Goal: Information Seeking & Learning: Learn about a topic

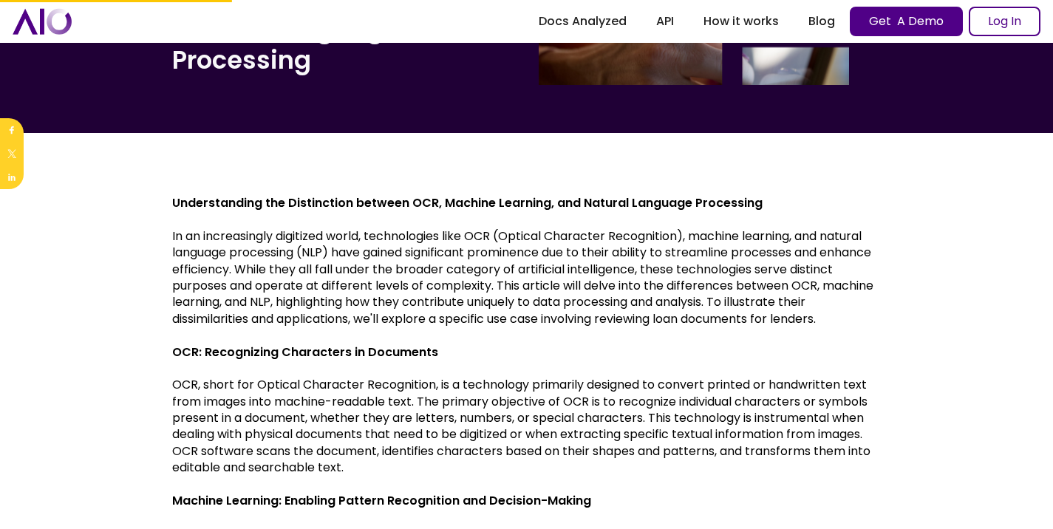
click at [294, 232] on p "In an increasingly digitized world, technologies like OCR (Optical Character Re…" at bounding box center [526, 277] width 709 height 99
click at [298, 269] on img at bounding box center [296, 261] width 19 height 19
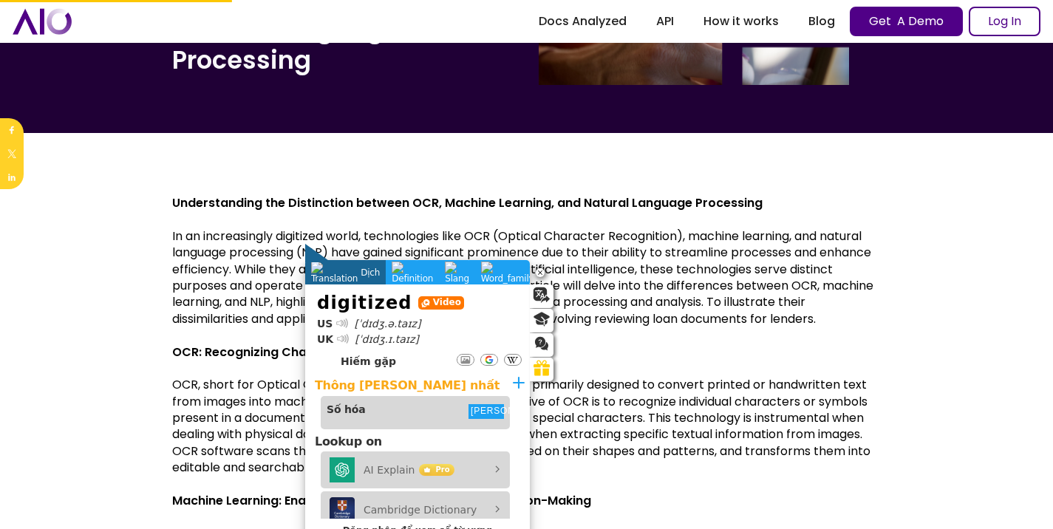
click at [342, 321] on div at bounding box center [342, 323] width 8 height 8
click at [338, 322] on div at bounding box center [342, 323] width 8 height 8
click at [257, 297] on p "In an increasingly digitized world, technologies like OCR (Optical Character Re…" at bounding box center [526, 277] width 709 height 99
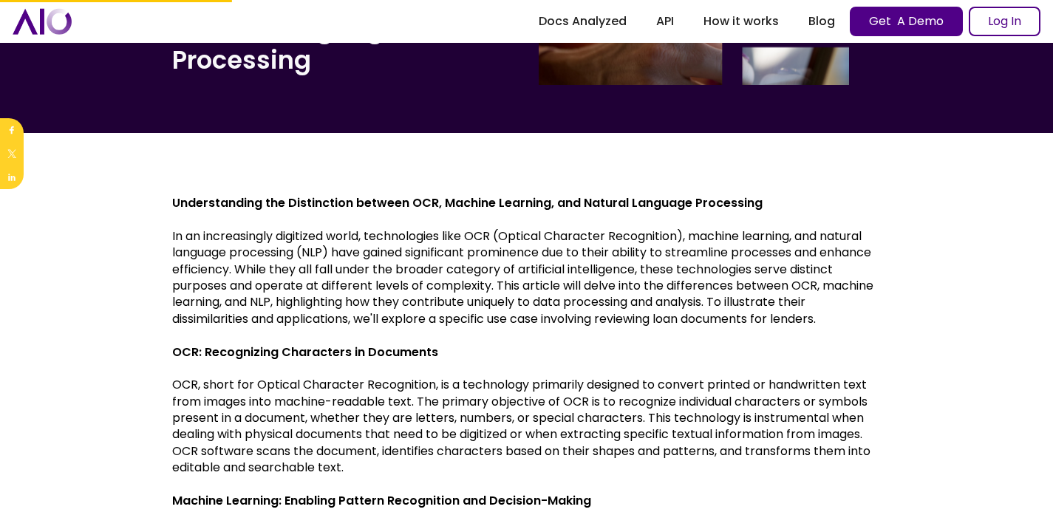
click at [240, 229] on p "In an increasingly digitized world, technologies like OCR (Optical Character Re…" at bounding box center [526, 277] width 709 height 99
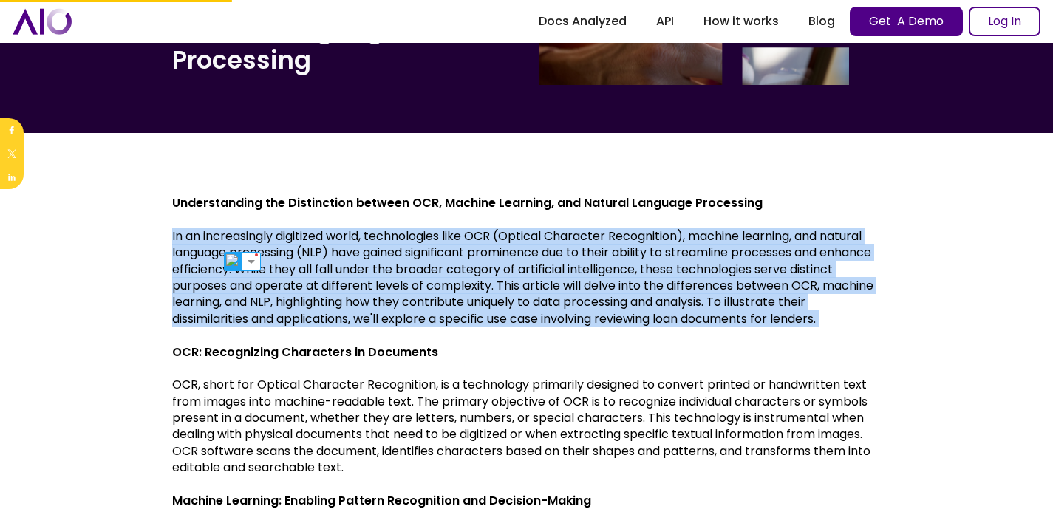
click at [239, 229] on p "In an increasingly digitized world, technologies like OCR (Optical Character Re…" at bounding box center [526, 277] width 709 height 99
click at [238, 252] on p "In an increasingly digitized world, technologies like OCR (Optical Character Re…" at bounding box center [526, 277] width 709 height 99
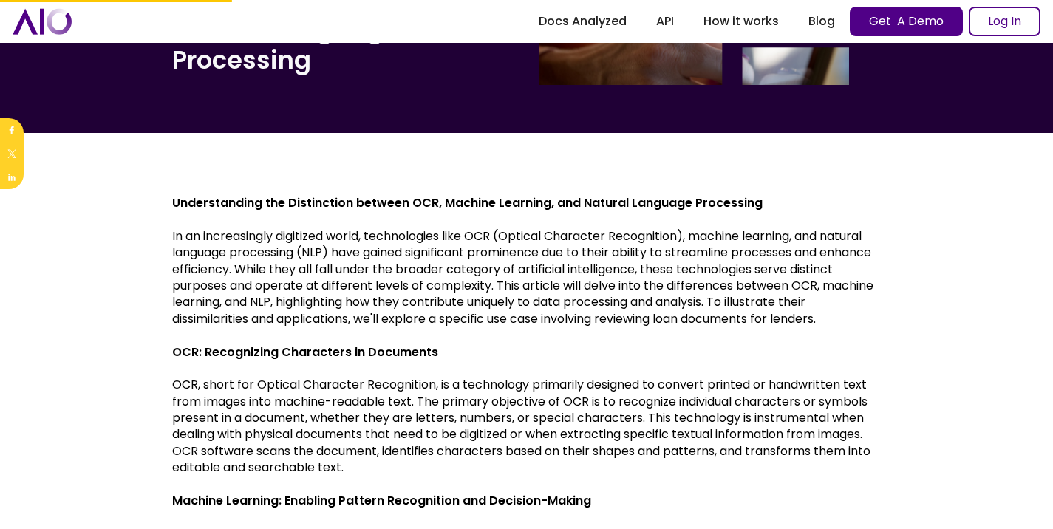
click at [236, 237] on p "In an increasingly digitized world, technologies like OCR (Optical Character Re…" at bounding box center [526, 277] width 709 height 99
click at [234, 264] on img at bounding box center [233, 261] width 19 height 19
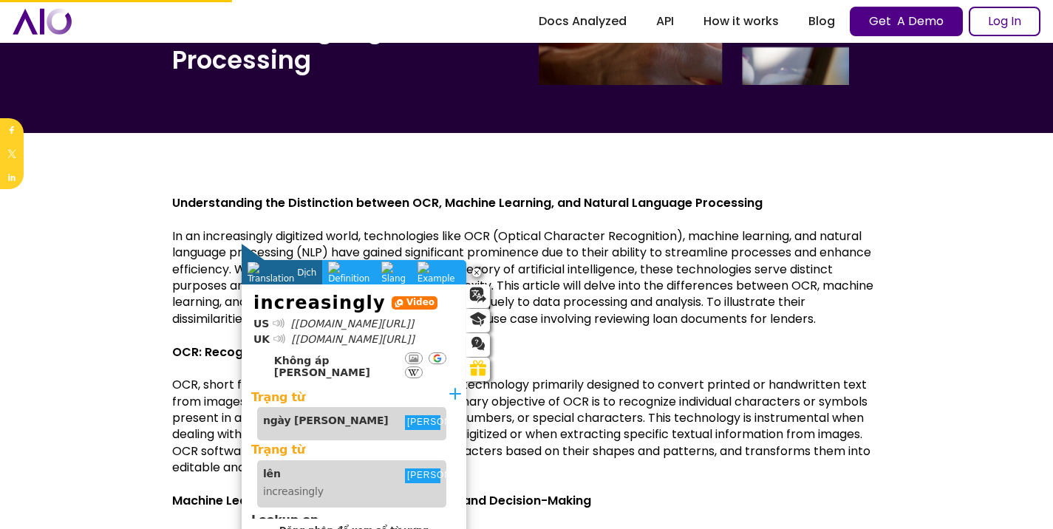
click at [274, 319] on div at bounding box center [278, 323] width 10 height 10
click at [195, 263] on p "In an increasingly digitized world, technologies like OCR (Optical Character Re…" at bounding box center [526, 277] width 709 height 99
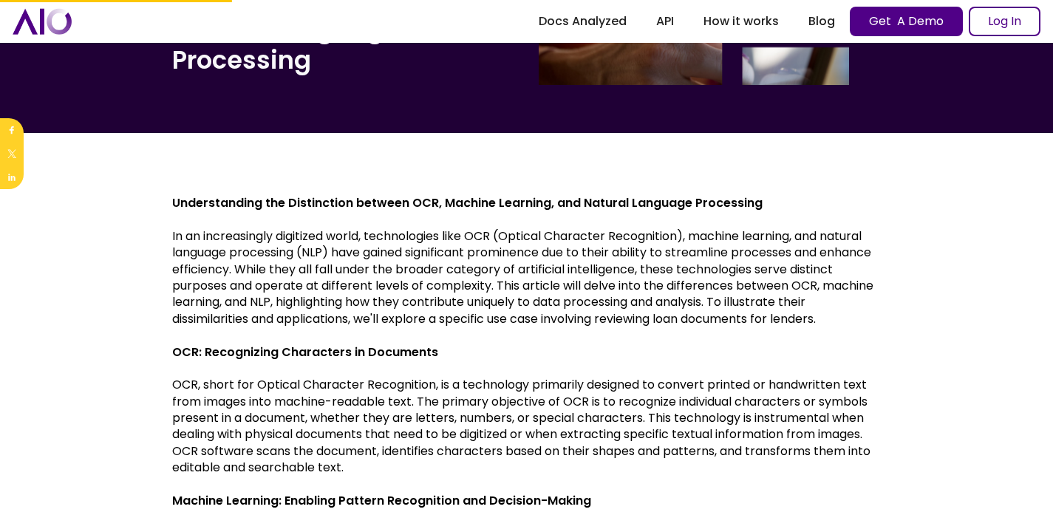
click at [347, 234] on p "In an increasingly digitized world, technologies like OCR (Optical Character Re…" at bounding box center [526, 277] width 709 height 99
click at [340, 260] on img at bounding box center [339, 261] width 19 height 19
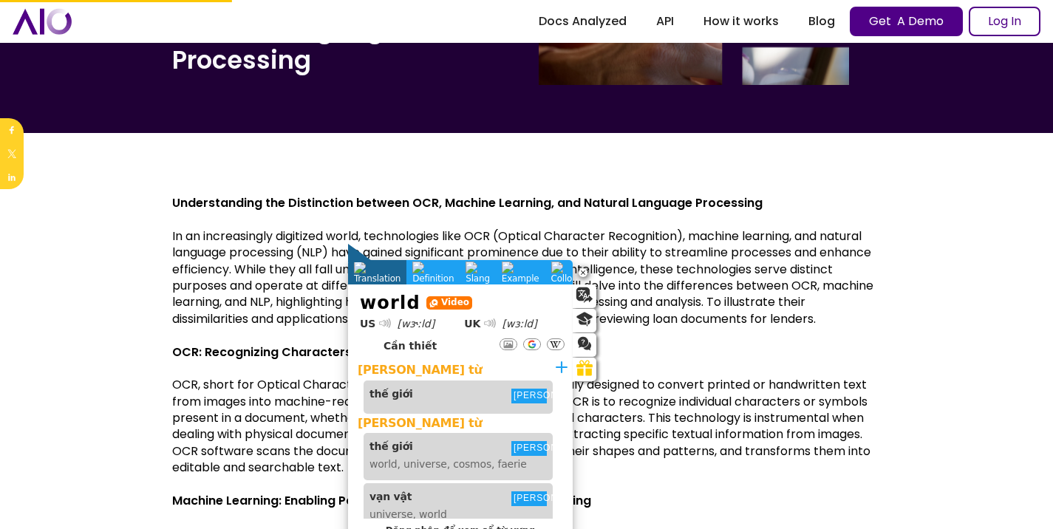
click at [381, 321] on div at bounding box center [385, 323] width 8 height 8
click at [381, 323] on div at bounding box center [385, 323] width 8 height 8
click at [383, 323] on div at bounding box center [385, 323] width 9 height 9
click at [285, 296] on p "In an increasingly digitized world, technologies like OCR (Optical Character Re…" at bounding box center [526, 277] width 709 height 99
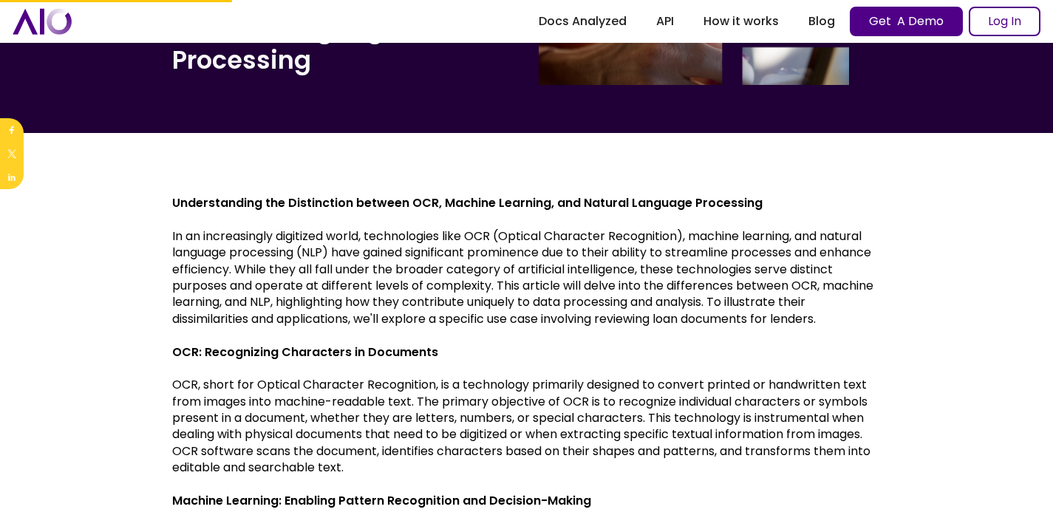
click at [353, 235] on p "In an increasingly digitized world, technologies like OCR (Optical Character Re…" at bounding box center [526, 277] width 709 height 99
click at [348, 242] on p "In an increasingly digitized world, technologies like OCR (Optical Character Re…" at bounding box center [526, 277] width 709 height 99
click at [334, 259] on img at bounding box center [339, 261] width 19 height 19
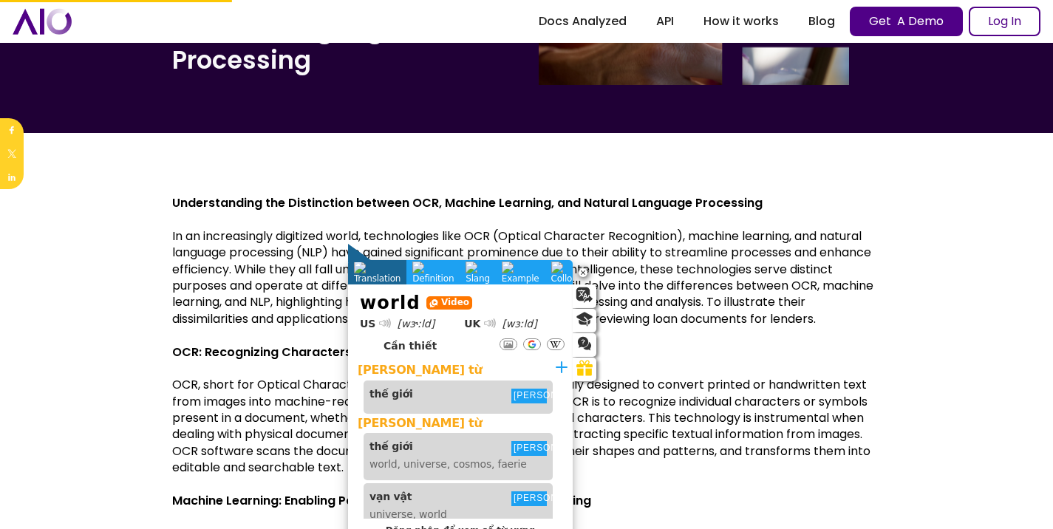
click at [486, 322] on div at bounding box center [490, 323] width 8 height 8
click at [486, 325] on div at bounding box center [491, 324] width 10 height 10
click at [385, 328] on icon at bounding box center [385, 324] width 12 height 16
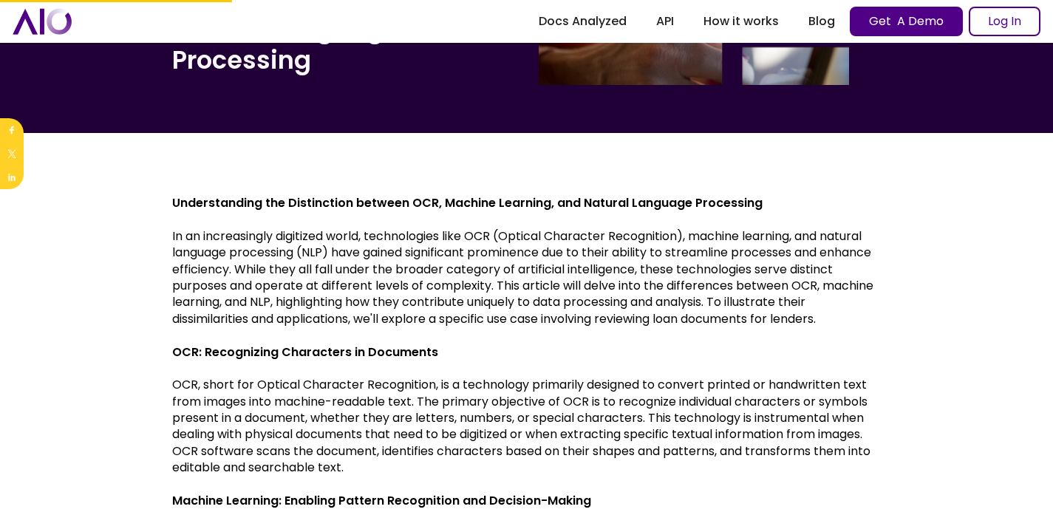
click at [650, 267] on p "In an increasingly digitized world, technologies like OCR (Optical Character Re…" at bounding box center [526, 277] width 709 height 99
drag, startPoint x: 504, startPoint y: 239, endPoint x: 684, endPoint y: 234, distance: 179.6
click at [684, 234] on p "In an increasingly digitized world, technologies like OCR (Optical Character Re…" at bounding box center [526, 277] width 709 height 99
click at [586, 262] on img at bounding box center [587, 261] width 19 height 19
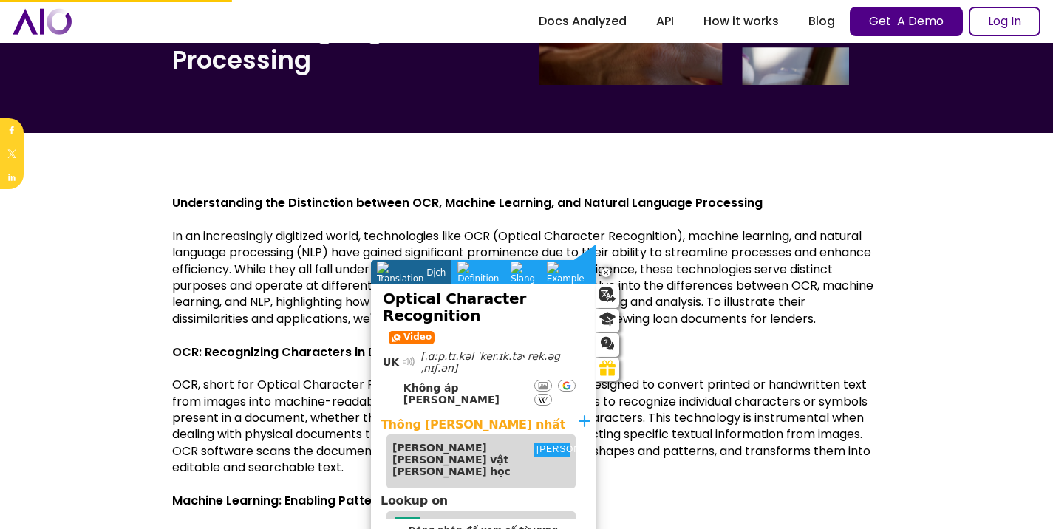
click at [405, 358] on div at bounding box center [409, 362] width 8 height 8
click at [736, 294] on p "In an increasingly digitized world, technologies like OCR (Optical Character Re…" at bounding box center [526, 277] width 709 height 99
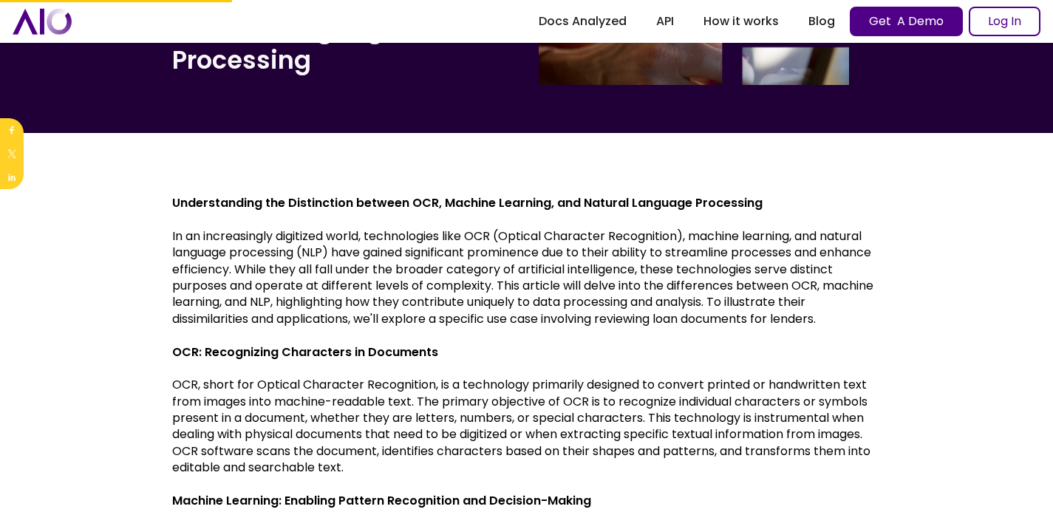
click at [225, 389] on p "OCR, short for Optical Character Recognition, is a technology primarily designe…" at bounding box center [526, 426] width 709 height 99
click at [217, 411] on img at bounding box center [211, 410] width 19 height 19
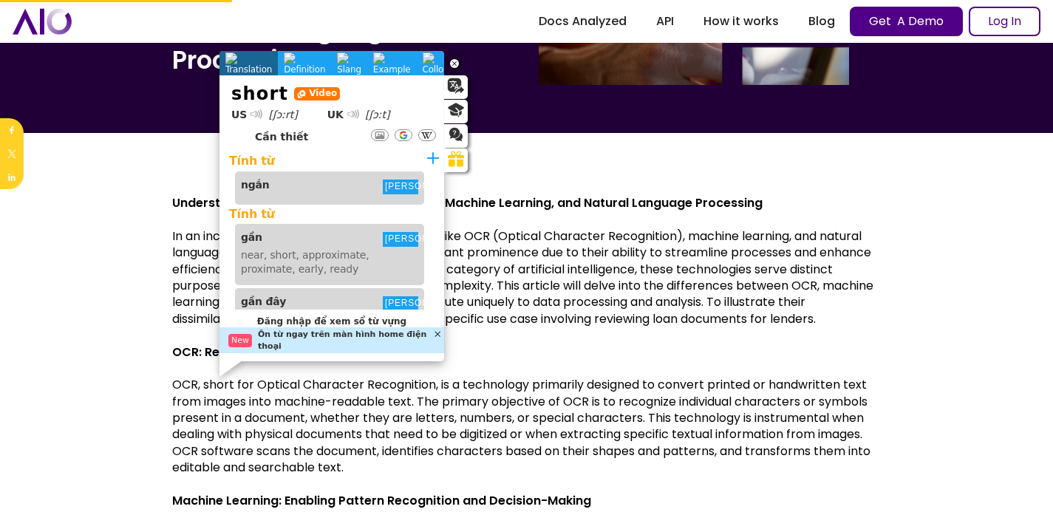
click at [256, 120] on section "short Video US [ʃɔːrt] [GEOGRAPHIC_DATA] [ʃɔːt] 5 Cần thiết" at bounding box center [331, 112] width 225 height 75
click at [257, 115] on div at bounding box center [256, 114] width 10 height 10
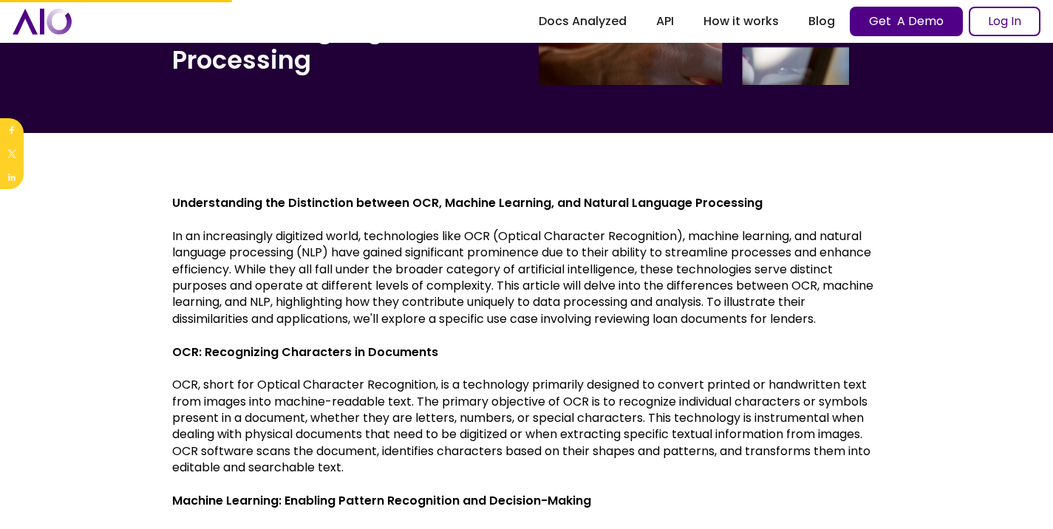
click at [495, 350] on p "‍ OCR: Recognizing Characters in Documents" at bounding box center [526, 352] width 709 height 16
click at [701, 430] on p "OCR, short for Optical Character Recognition, is a technology primarily designe…" at bounding box center [526, 426] width 709 height 99
click at [691, 461] on img at bounding box center [693, 460] width 19 height 19
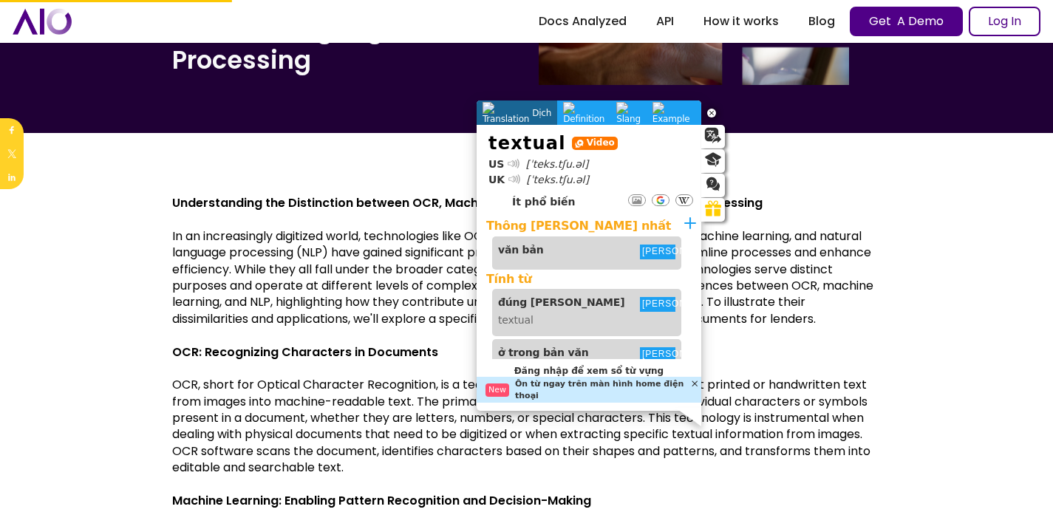
click at [511, 161] on div at bounding box center [513, 163] width 9 height 9
click at [519, 174] on div at bounding box center [514, 178] width 9 height 9
click at [358, 339] on p "‍" at bounding box center [526, 335] width 709 height 16
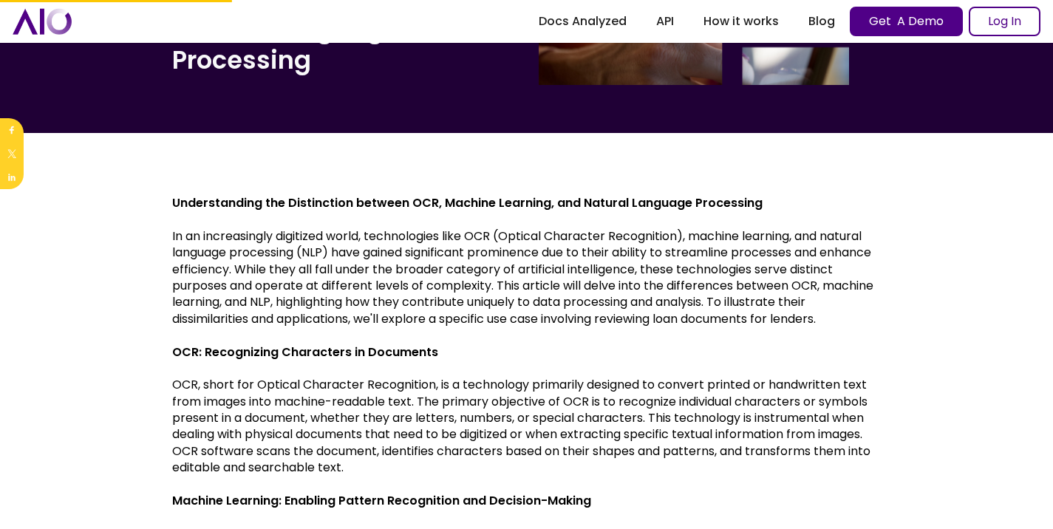
click at [271, 463] on p "OCR, short for Optical Character Recognition, is a technology primarily designe…" at bounding box center [526, 426] width 709 height 99
click at [280, 494] on img at bounding box center [277, 492] width 19 height 19
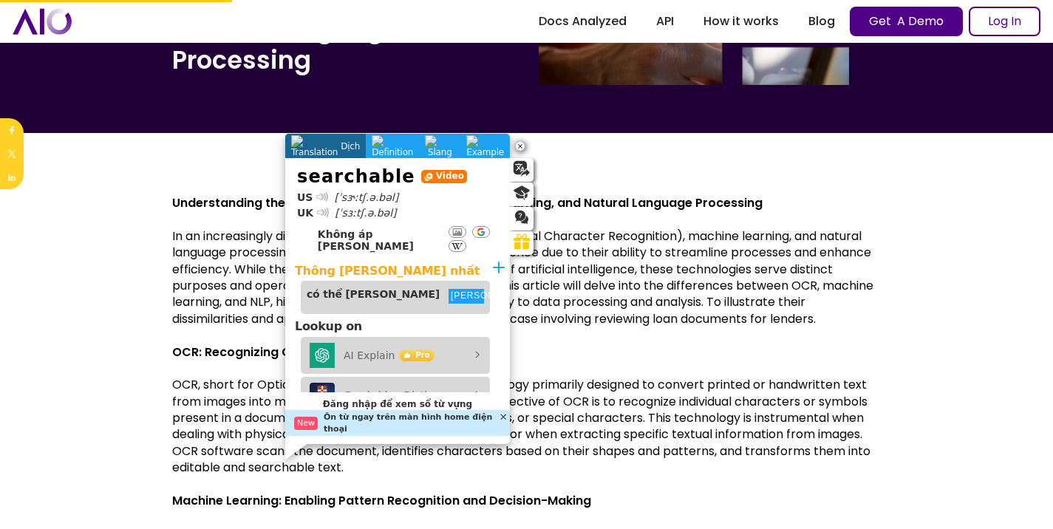
click at [323, 194] on div at bounding box center [322, 197] width 12 height 16
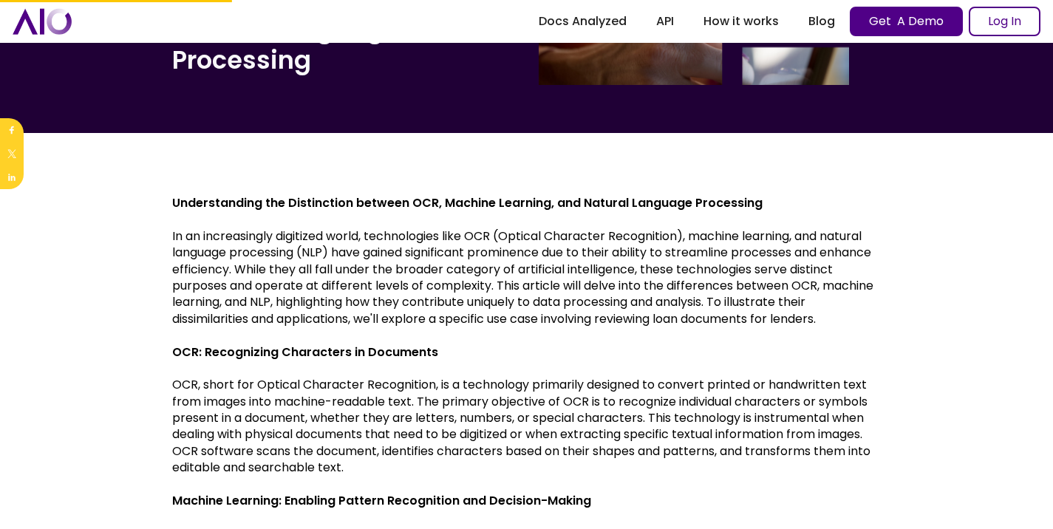
click at [588, 387] on p "OCR, short for Optical Character Recognition, is a technology primarily designe…" at bounding box center [526, 426] width 709 height 99
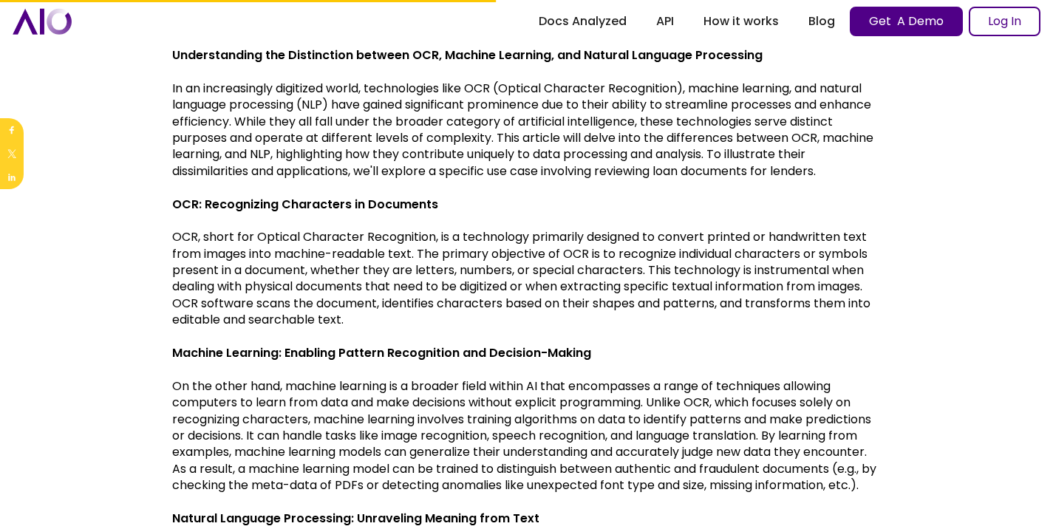
click at [322, 320] on p "OCR, short for Optical Character Recognition, is a technology primarily designe…" at bounding box center [526, 278] width 709 height 99
click at [324, 336] on div "Từ điển Tính năng AI" at bounding box center [331, 345] width 37 height 19
click at [324, 341] on img at bounding box center [322, 345] width 19 height 19
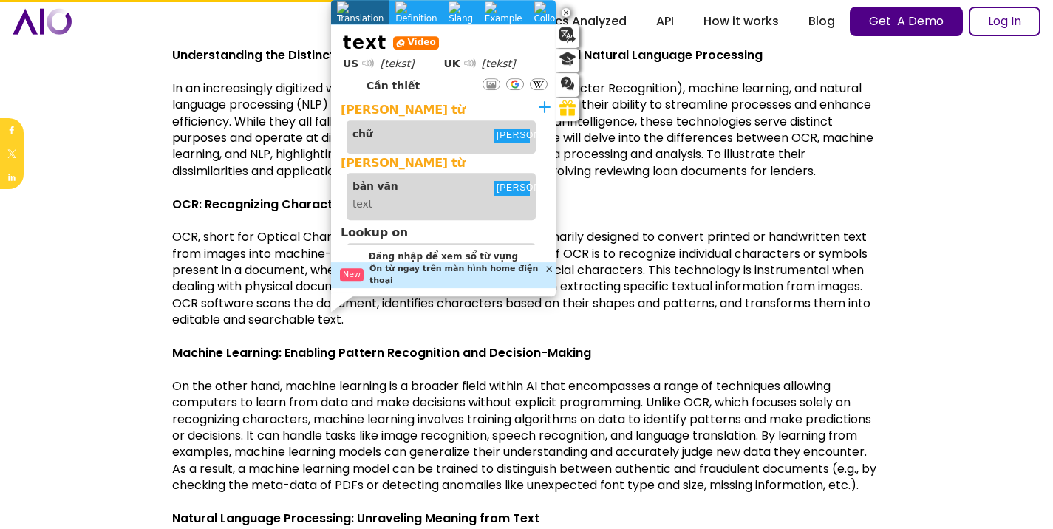
click at [364, 67] on div at bounding box center [368, 63] width 8 height 8
click at [277, 298] on p "OCR, short for Optical Character Recognition, is a technology primarily designe…" at bounding box center [526, 278] width 709 height 99
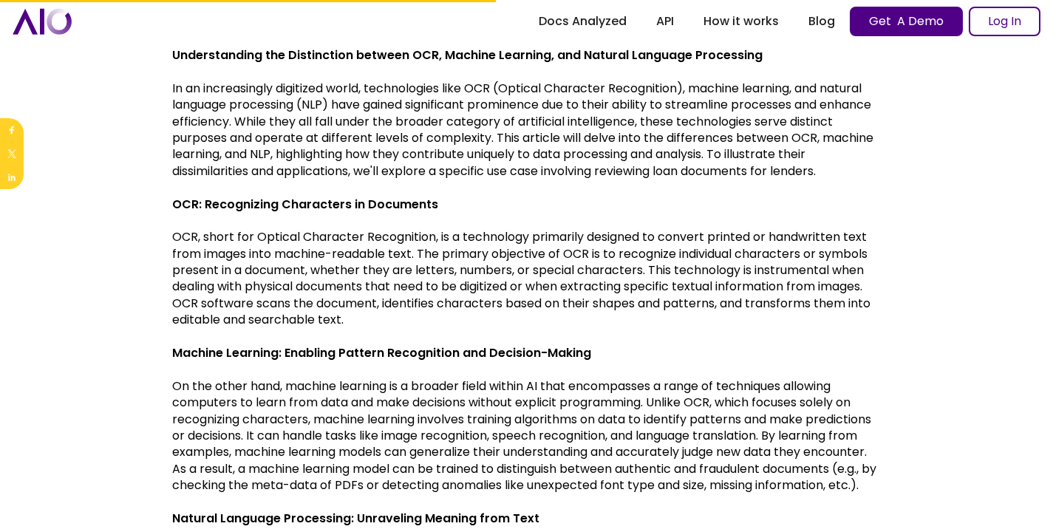
click at [610, 275] on p "OCR, short for Optical Character Recognition, is a technology primarily designe…" at bounding box center [526, 278] width 709 height 99
click at [601, 296] on img at bounding box center [601, 295] width 19 height 19
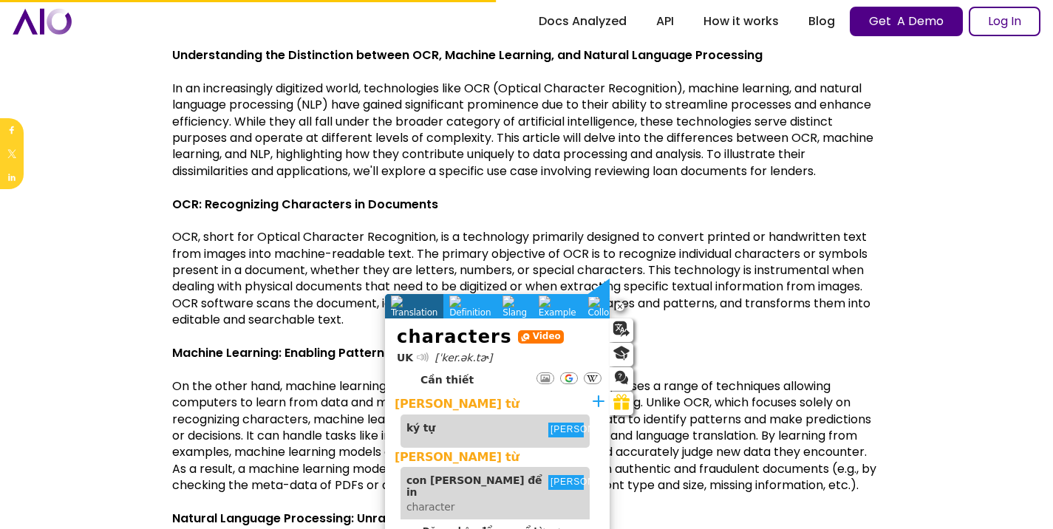
click at [422, 356] on div at bounding box center [422, 357] width 9 height 9
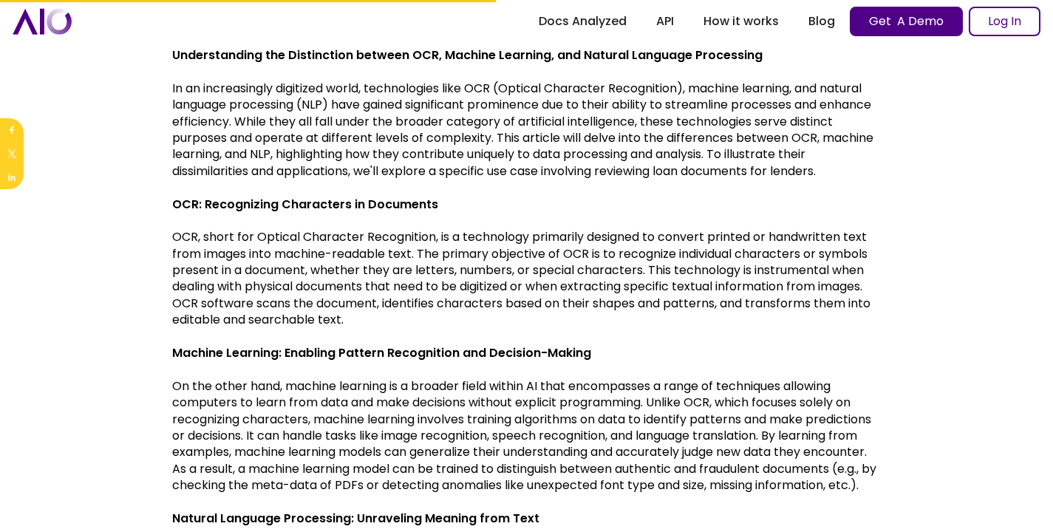
click at [310, 267] on p "OCR, short for Optical Character Recognition, is a technology primarily designe…" at bounding box center [526, 278] width 709 height 99
click at [614, 273] on p "OCR, short for Optical Character Recognition, is a technology primarily designe…" at bounding box center [526, 278] width 709 height 99
click at [602, 299] on img at bounding box center [601, 295] width 19 height 19
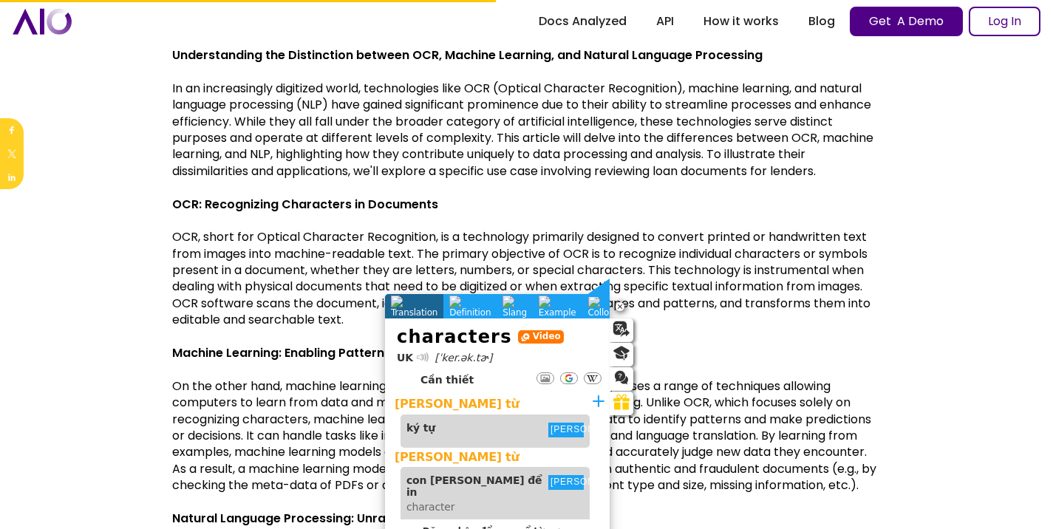
click at [421, 356] on div at bounding box center [422, 357] width 9 height 9
click at [353, 272] on p "OCR, short for Optical Character Recognition, is a technology primarily designe…" at bounding box center [526, 278] width 709 height 99
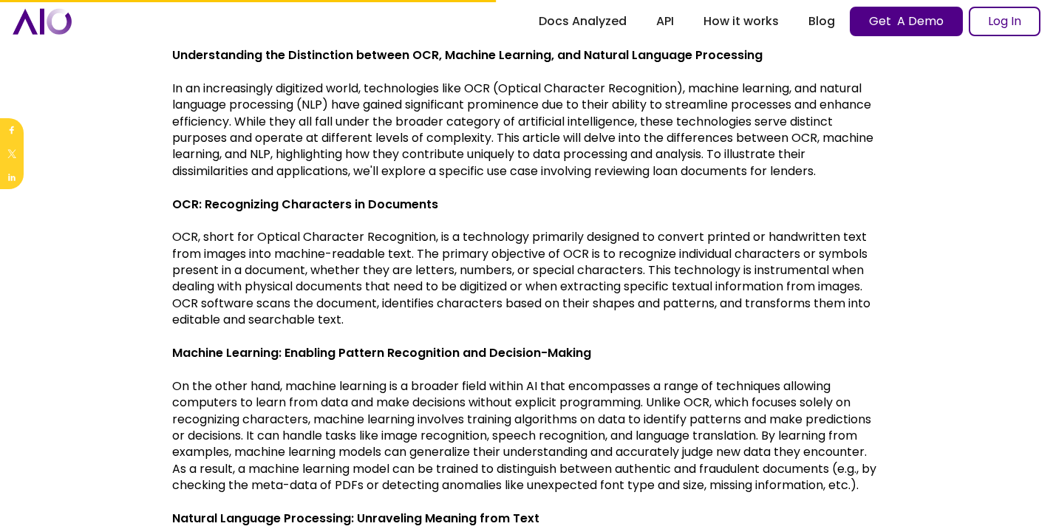
click at [535, 453] on p "On the other hand, machine learning is a broader field within AI that encompass…" at bounding box center [526, 436] width 709 height 116
click at [528, 472] on img at bounding box center [523, 478] width 19 height 19
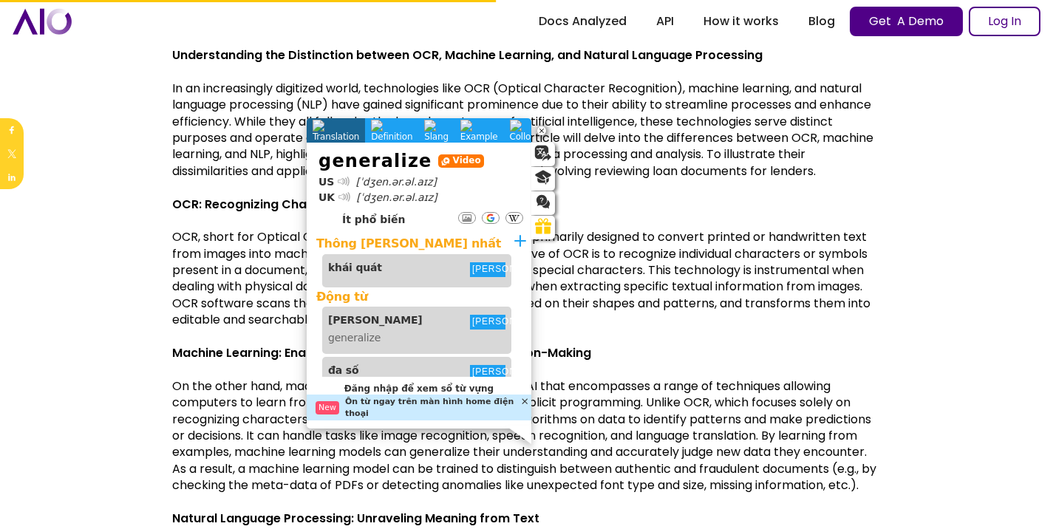
click at [344, 194] on div at bounding box center [344, 196] width 9 height 9
click at [344, 197] on div at bounding box center [344, 196] width 9 height 9
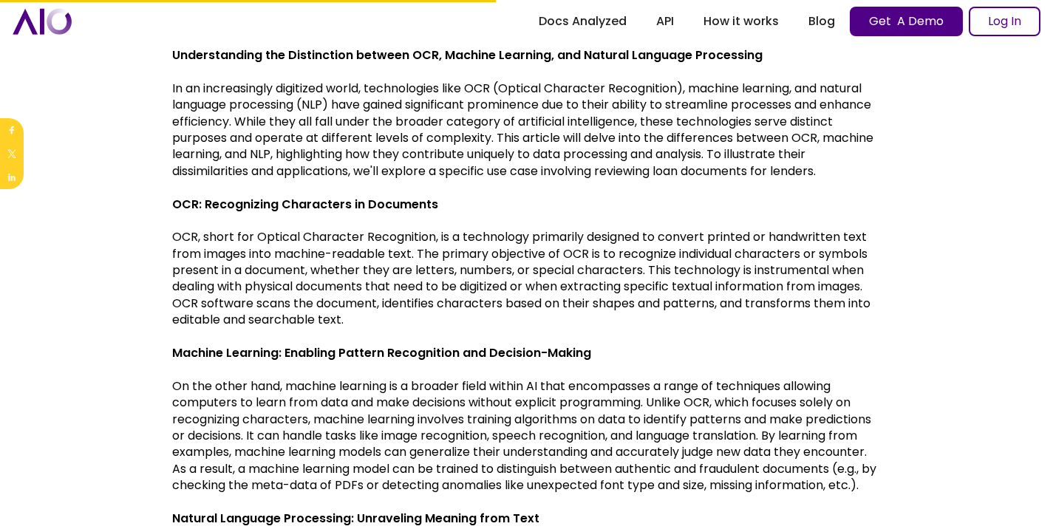
click at [251, 262] on p "OCR, short for Optical Character Recognition, is a technology primarily designe…" at bounding box center [526, 278] width 709 height 99
click at [527, 401] on p "On the other hand, machine learning is a broader field within AI that encompass…" at bounding box center [526, 436] width 709 height 116
click at [534, 429] on img at bounding box center [534, 427] width 19 height 19
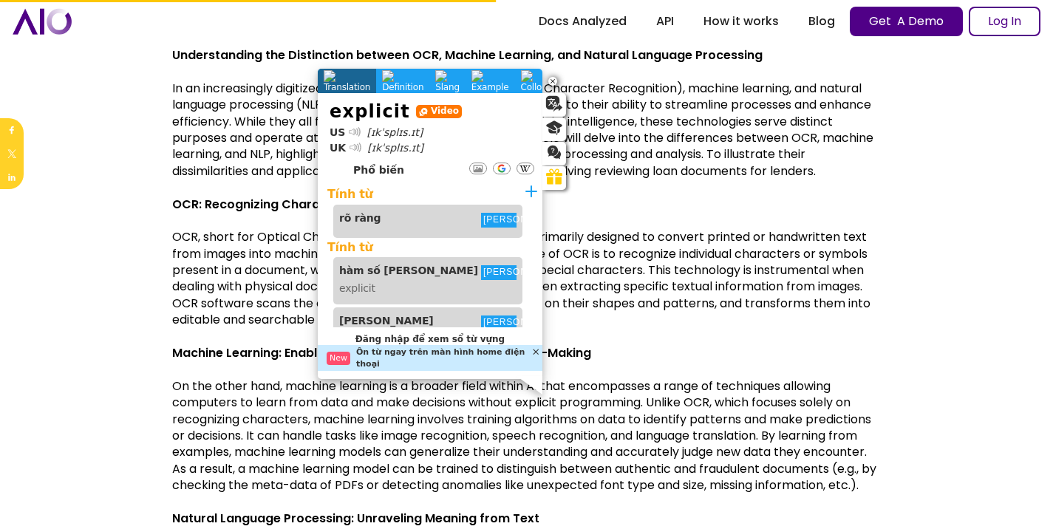
click at [354, 132] on div at bounding box center [355, 132] width 8 height 8
click at [701, 440] on p "On the other hand, machine learning is a broader field within AI that encompass…" at bounding box center [526, 436] width 709 height 116
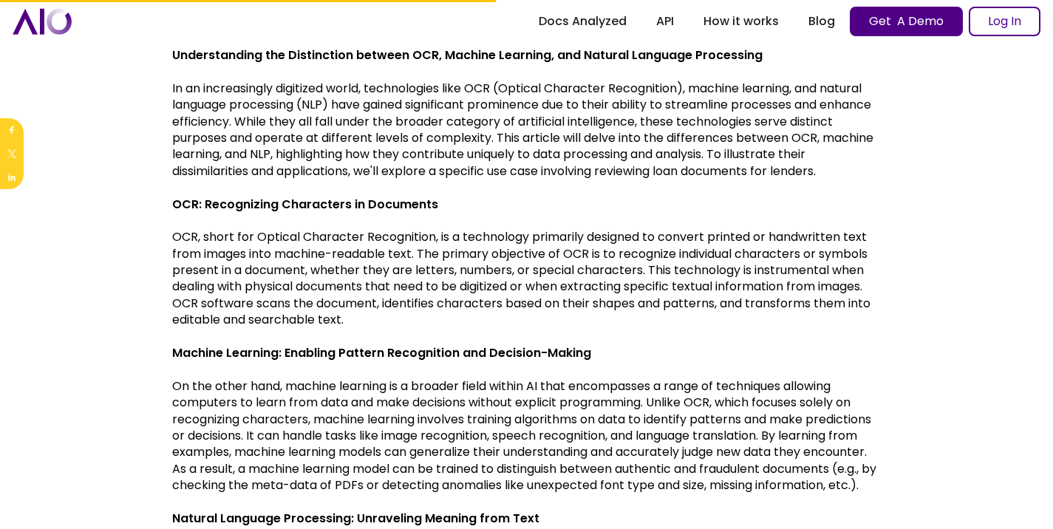
click at [548, 450] on p "On the other hand, machine learning is a broader field within AI that encompass…" at bounding box center [526, 436] width 709 height 116
click at [518, 482] on img at bounding box center [523, 478] width 19 height 19
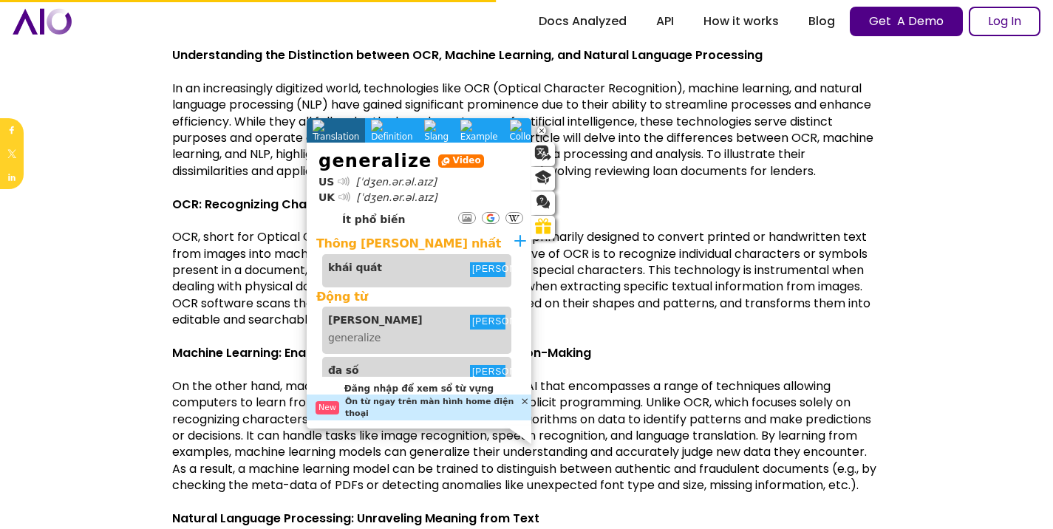
click at [339, 179] on div at bounding box center [343, 181] width 9 height 9
click at [340, 196] on div at bounding box center [344, 196] width 9 height 9
click at [341, 195] on div at bounding box center [344, 196] width 11 height 11
click at [725, 386] on p "On the other hand, machine learning is a broader field within AI that encompass…" at bounding box center [526, 436] width 709 height 116
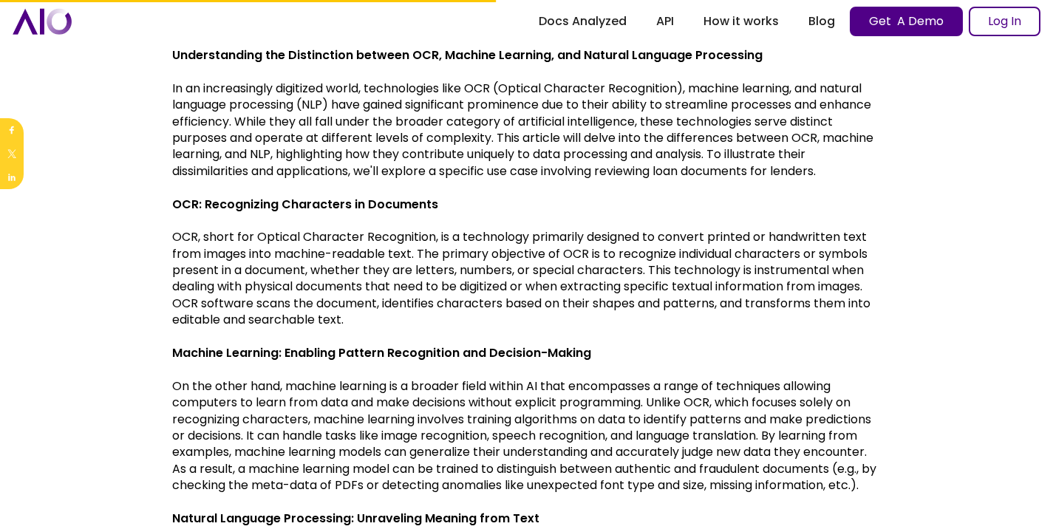
click at [855, 469] on p "On the other hand, machine learning is a broader field within AI that encompass…" at bounding box center [526, 436] width 709 height 116
click at [832, 497] on img at bounding box center [829, 494] width 19 height 19
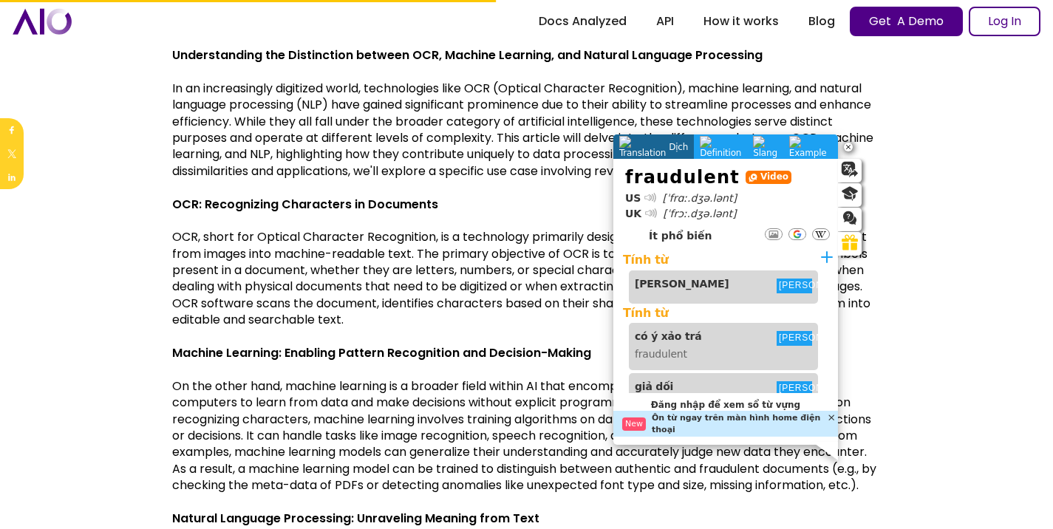
click at [650, 209] on icon at bounding box center [651, 213] width 12 height 16
click at [504, 362] on p "‍" at bounding box center [526, 369] width 709 height 16
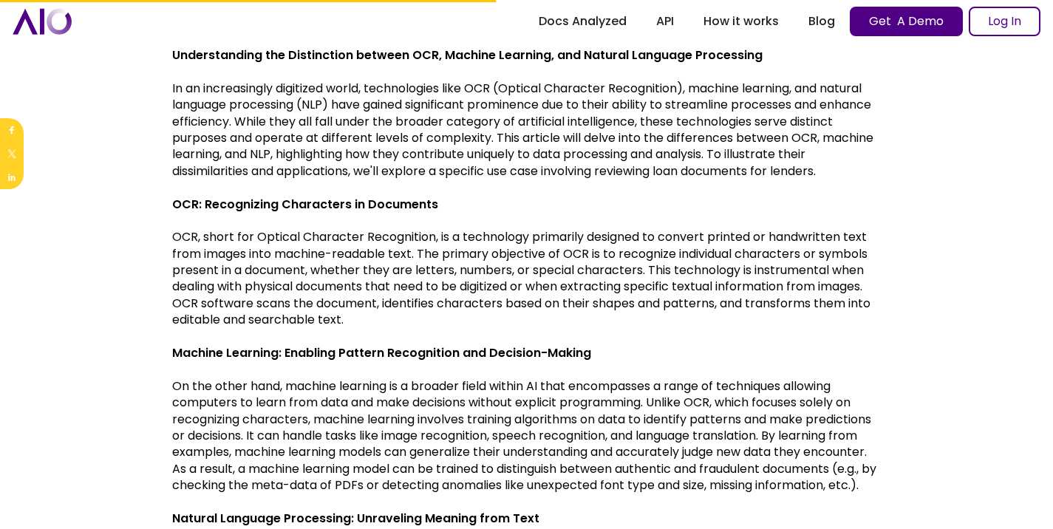
click at [604, 484] on p "On the other hand, machine learning is a broader field within AI that encompass…" at bounding box center [526, 436] width 709 height 116
click at [592, 510] on img at bounding box center [585, 510] width 19 height 19
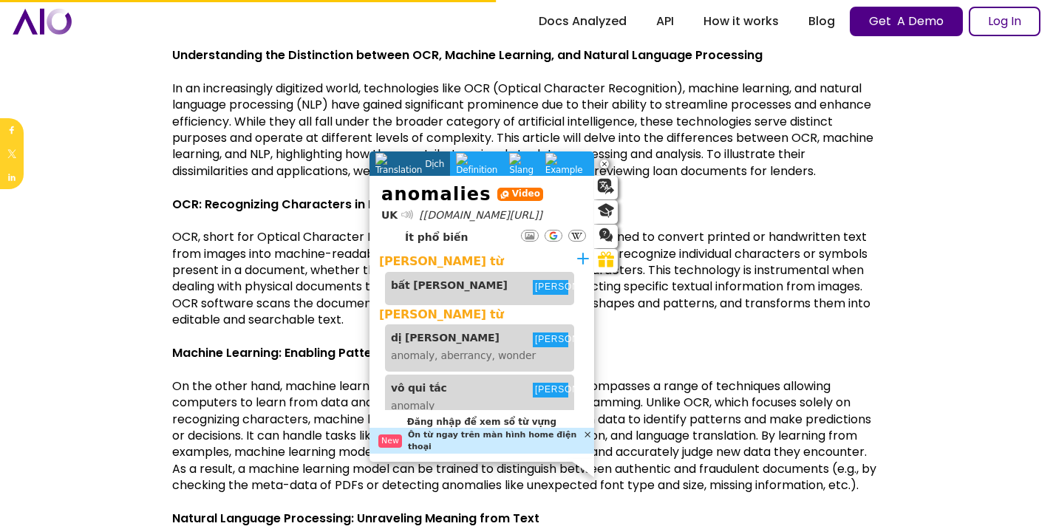
click at [404, 214] on div at bounding box center [407, 214] width 10 height 10
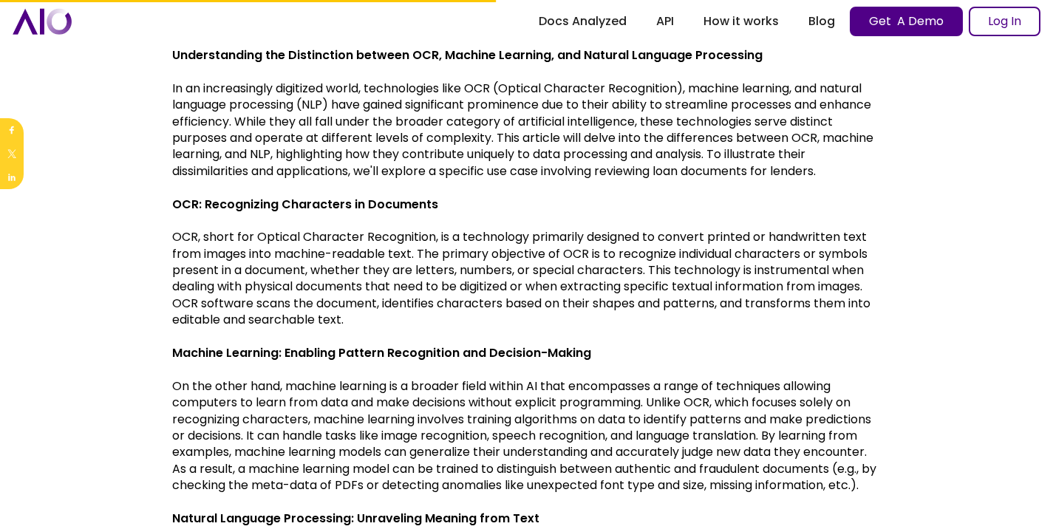
click at [735, 391] on p "On the other hand, machine learning is a broader field within AI that encompass…" at bounding box center [526, 436] width 709 height 116
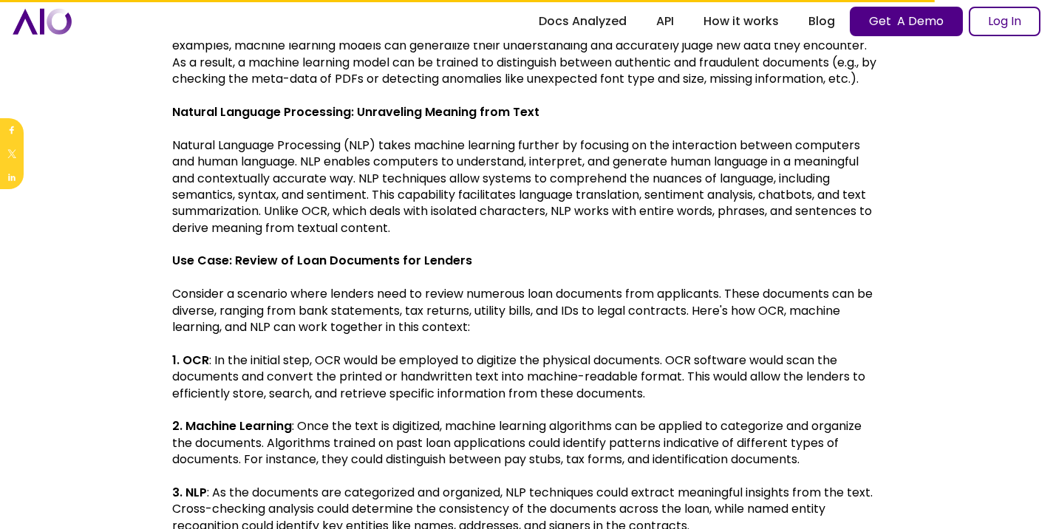
scroll to position [809, 0]
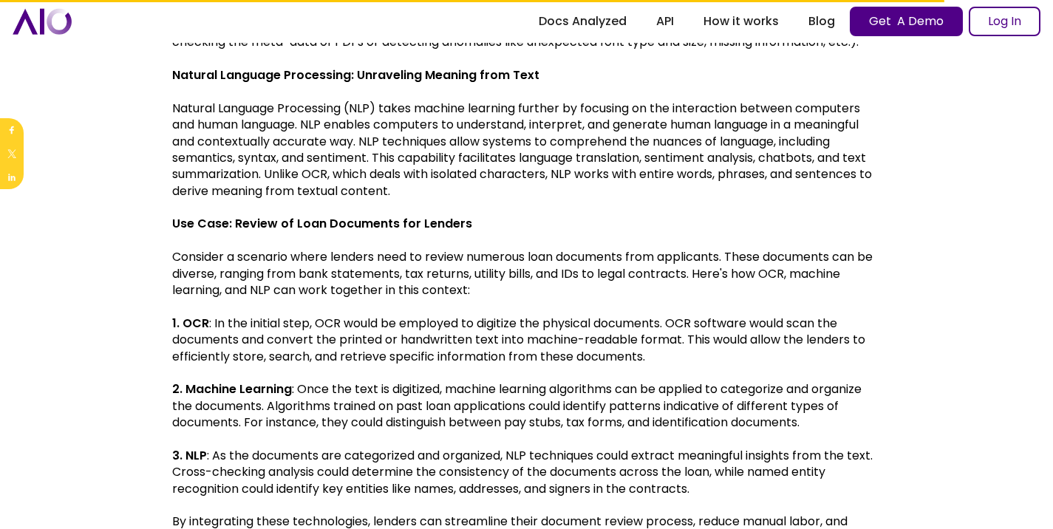
click at [495, 100] on p "‍" at bounding box center [526, 92] width 709 height 16
click at [498, 124] on p "Natural Language Processing (NLP) takes machine learning further by focusing on…" at bounding box center [526, 150] width 709 height 99
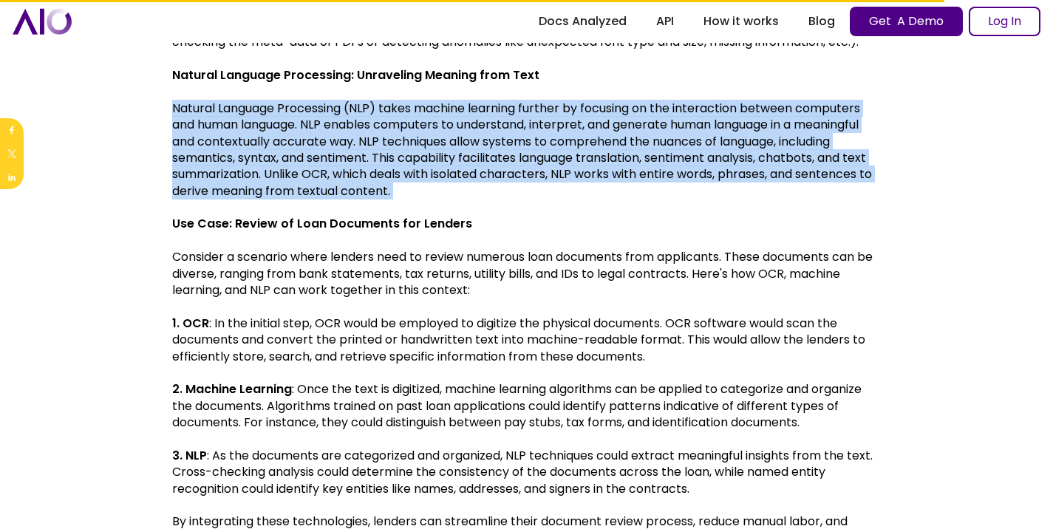
click at [498, 124] on p "Natural Language Processing (NLP) takes machine learning further by focusing on…" at bounding box center [526, 150] width 709 height 99
click at [489, 177] on p "Natural Language Processing (NLP) takes machine learning further by focusing on…" at bounding box center [526, 150] width 709 height 99
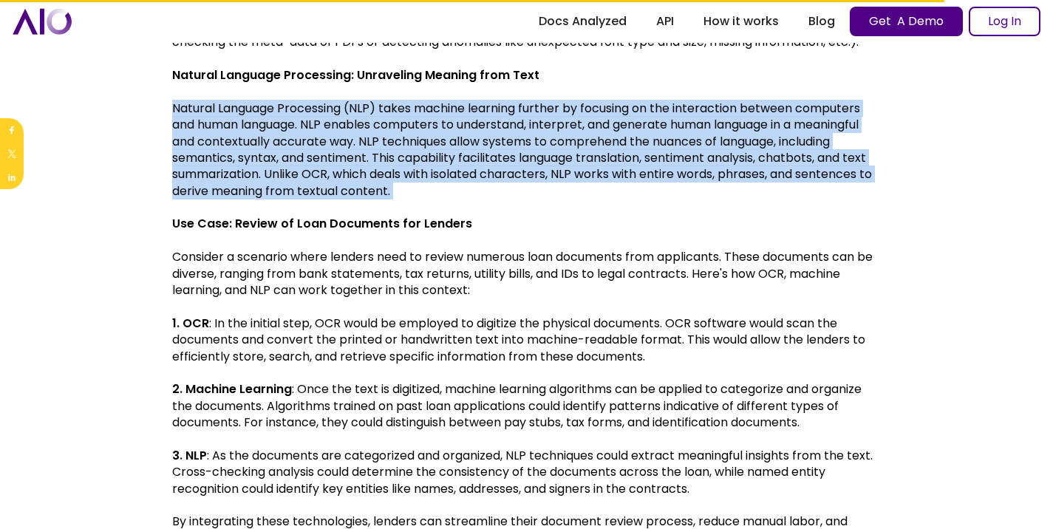
click at [401, 130] on p "Natural Language Processing (NLP) takes machine learning further by focusing on…" at bounding box center [526, 150] width 709 height 99
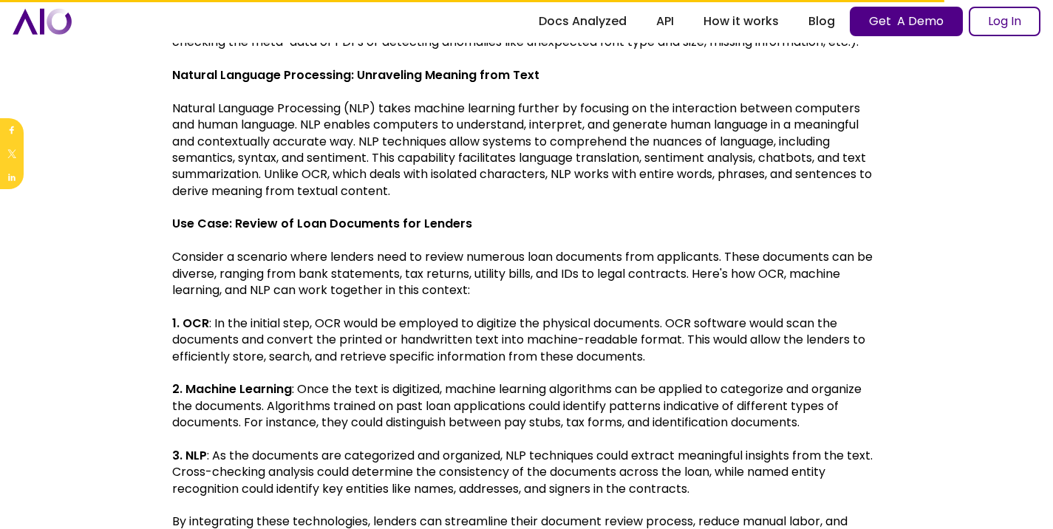
click at [409, 169] on p "Natural Language Processing (NLP) takes machine learning further by focusing on…" at bounding box center [526, 150] width 709 height 99
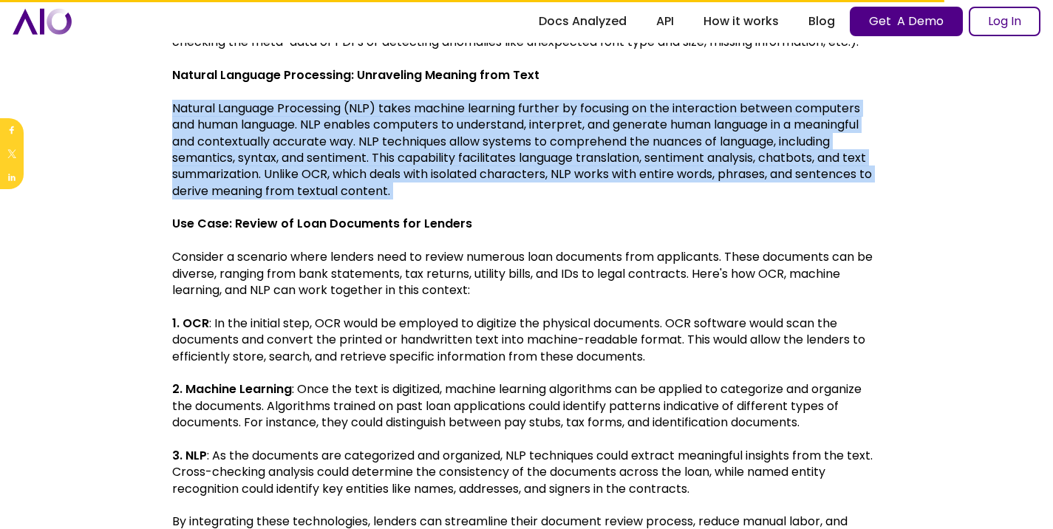
click at [409, 169] on p "Natural Language Processing (NLP) takes machine learning further by focusing on…" at bounding box center [526, 150] width 709 height 99
click at [412, 196] on p "Natural Language Processing (NLP) takes machine learning further by focusing on…" at bounding box center [526, 150] width 709 height 99
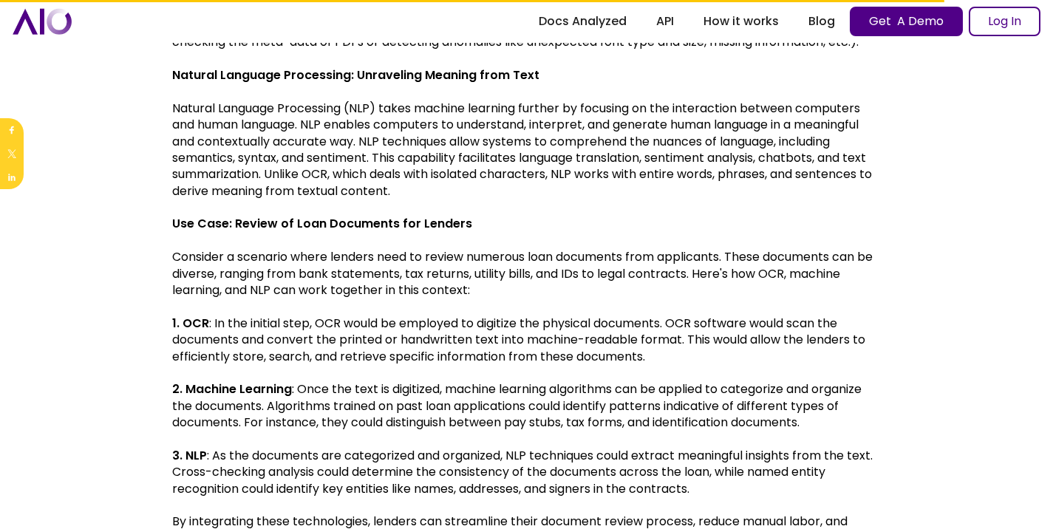
click at [411, 200] on p "Natural Language Processing (NLP) takes machine learning further by focusing on…" at bounding box center [526, 150] width 709 height 99
click at [400, 189] on p "Natural Language Processing (NLP) takes machine learning further by focusing on…" at bounding box center [526, 150] width 709 height 99
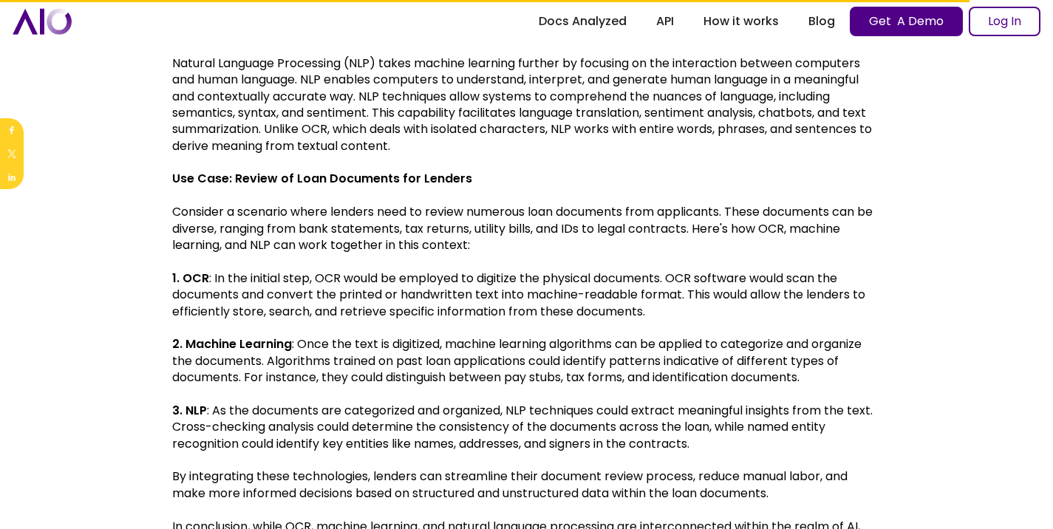
scroll to position [883, 0]
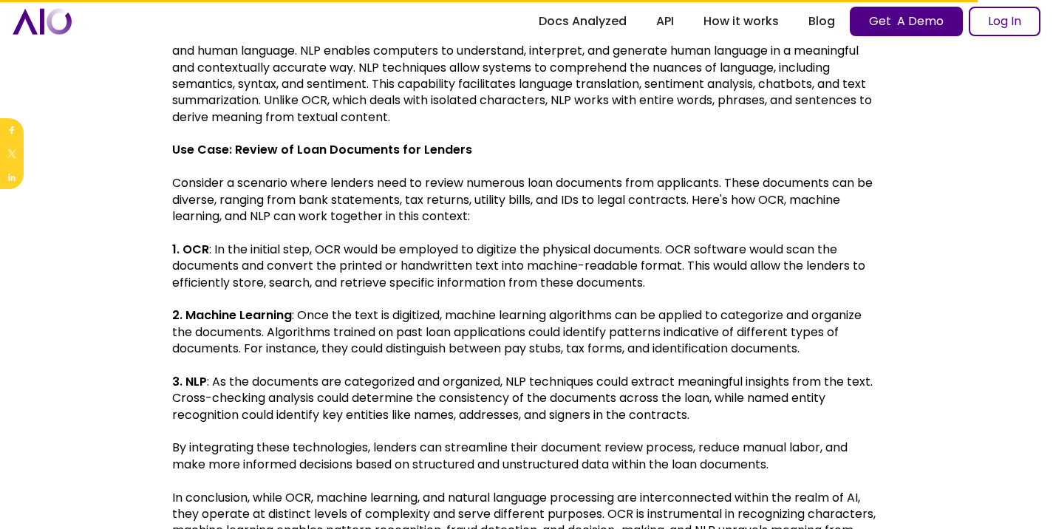
click at [197, 175] on p "‍" at bounding box center [526, 167] width 709 height 16
click at [201, 201] on p "Consider a scenario where lenders need to review numerous loan documents from a…" at bounding box center [526, 200] width 709 height 50
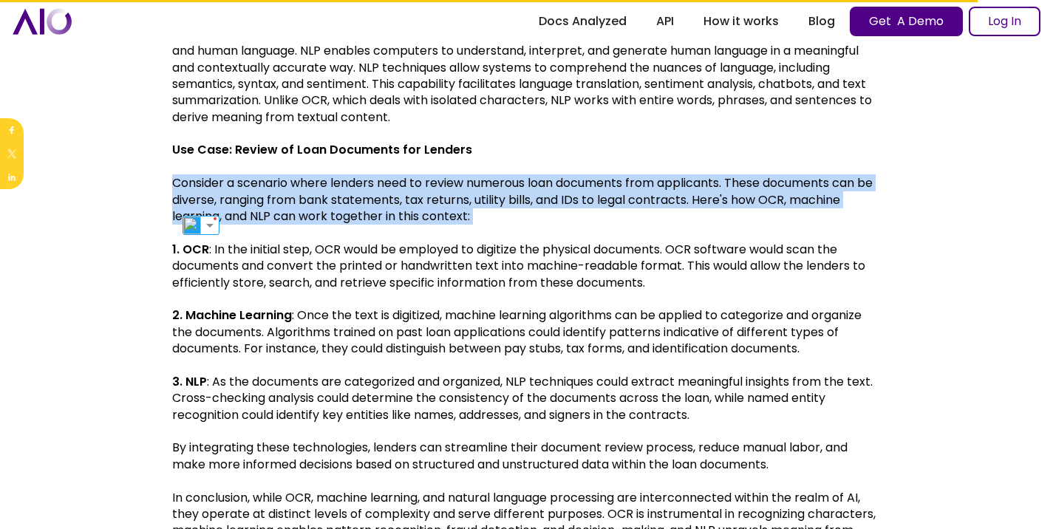
click at [201, 201] on p "Consider a scenario where lenders need to review numerous loan documents from a…" at bounding box center [526, 200] width 709 height 50
click at [202, 225] on p "Consider a scenario where lenders need to review numerous loan documents from a…" at bounding box center [526, 200] width 709 height 50
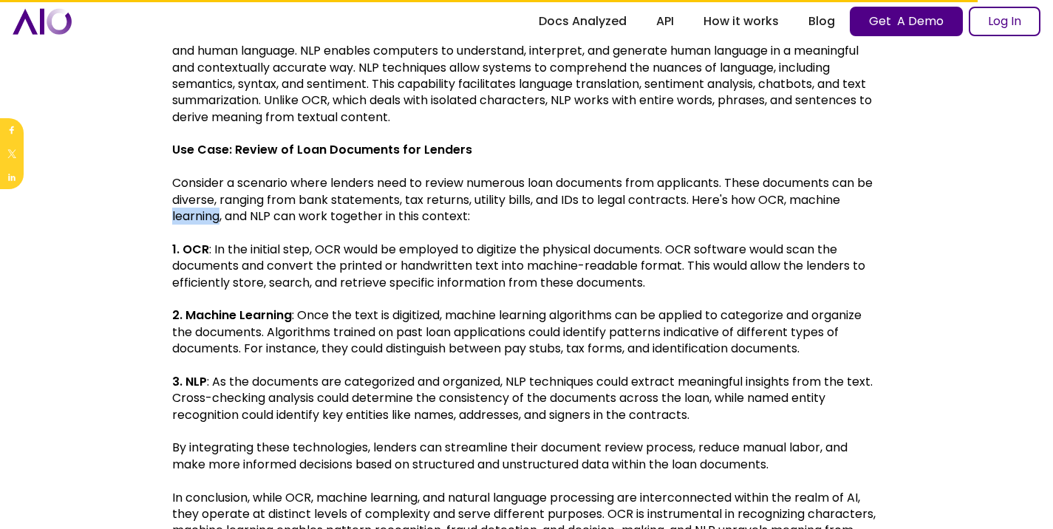
click at [202, 225] on p "Consider a scenario where lenders need to review numerous loan documents from a…" at bounding box center [526, 200] width 709 height 50
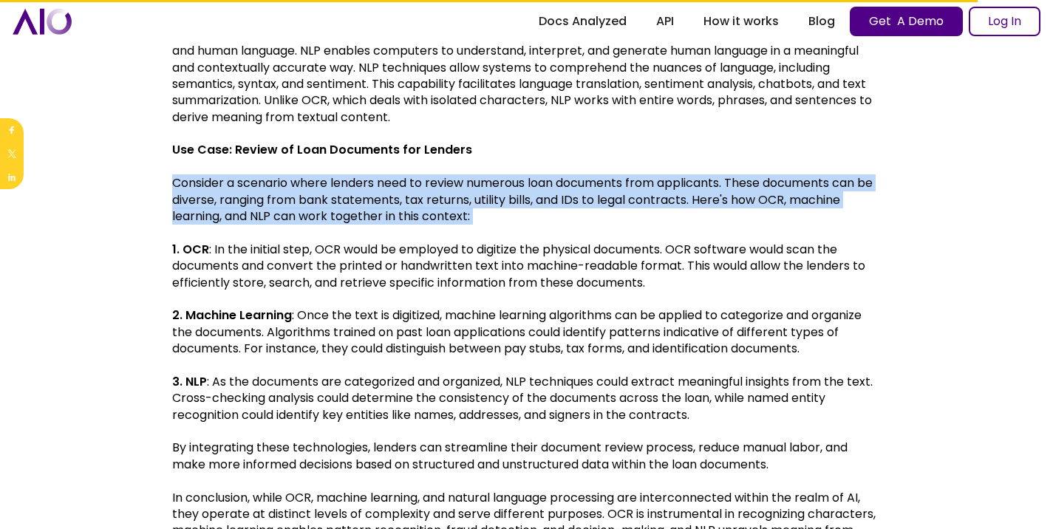
click at [202, 225] on p "Consider a scenario where lenders need to review numerous loan documents from a…" at bounding box center [526, 200] width 709 height 50
click at [203, 225] on p "Consider a scenario where lenders need to review numerous loan documents from a…" at bounding box center [526, 200] width 709 height 50
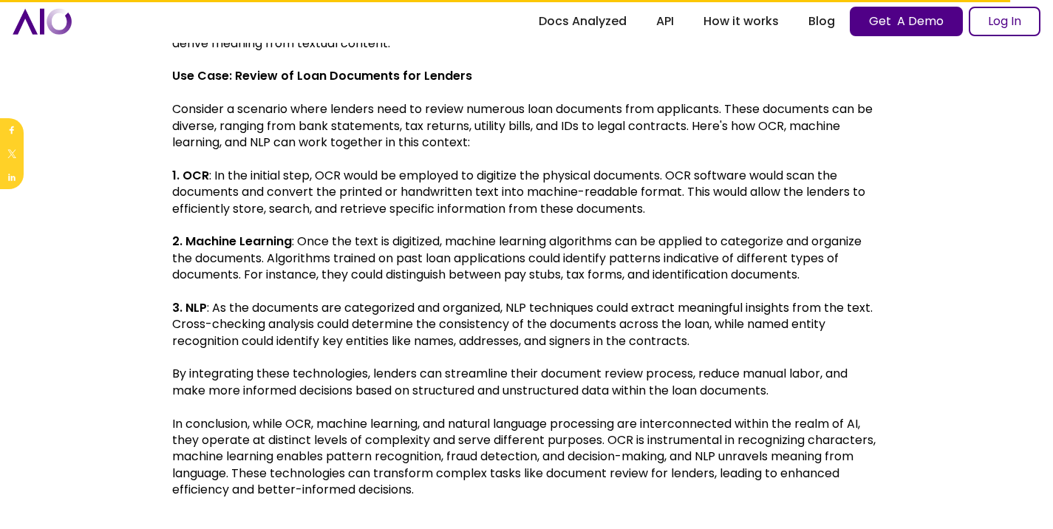
scroll to position [1031, 0]
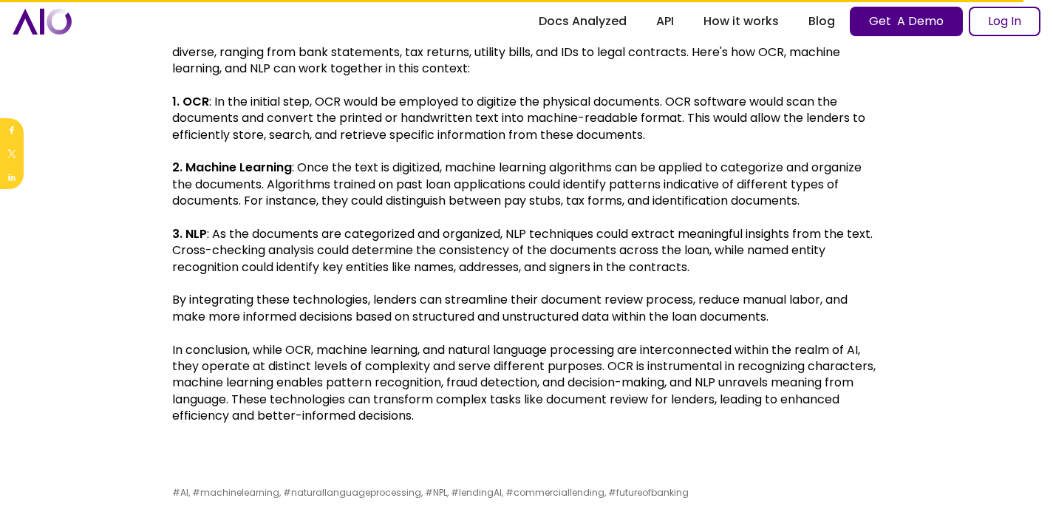
click at [256, 115] on p "1. OCR : In the initial step, OCR would be employed to digitize the physical do…" at bounding box center [526, 119] width 709 height 50
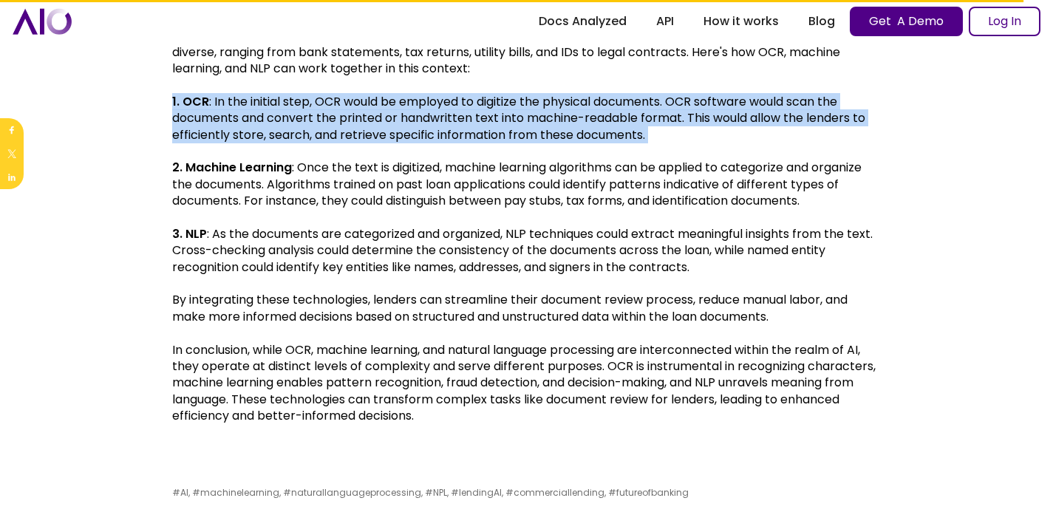
click at [256, 115] on p "1. OCR : In the initial step, OCR would be employed to digitize the physical do…" at bounding box center [526, 119] width 709 height 50
click at [258, 137] on p "1. OCR : In the initial step, OCR would be employed to digitize the physical do…" at bounding box center [526, 119] width 709 height 50
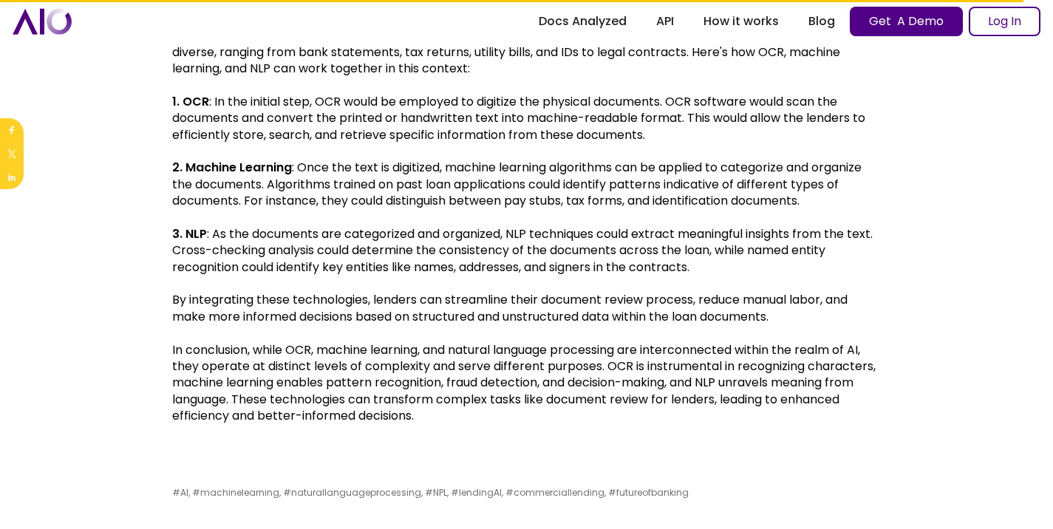
click at [442, 123] on p "1. OCR : In the initial step, OCR would be employed to digitize the physical do…" at bounding box center [526, 119] width 709 height 50
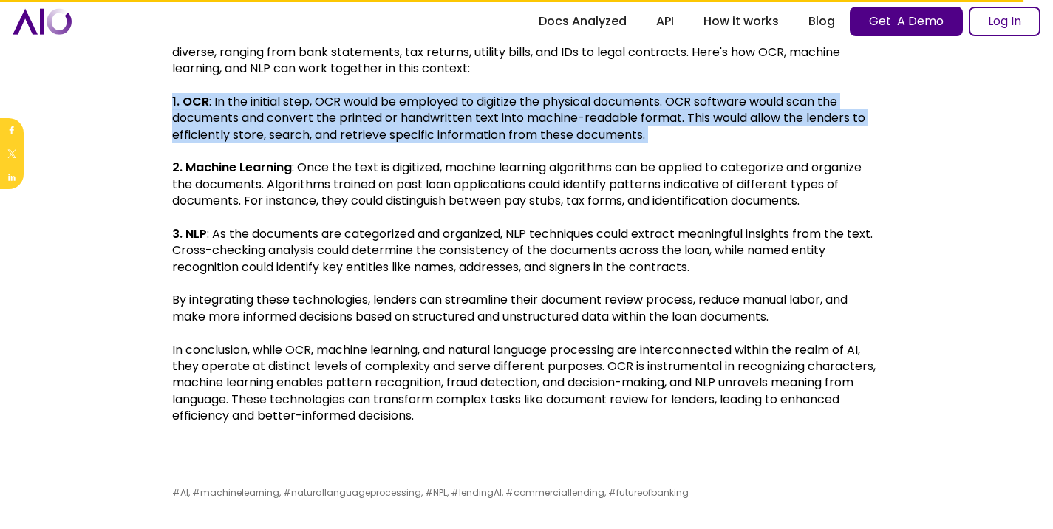
click at [442, 123] on p "1. OCR : In the initial step, OCR would be employed to digitize the physical do…" at bounding box center [526, 119] width 709 height 50
click at [413, 136] on p "1. OCR : In the initial step, OCR would be employed to digitize the physical do…" at bounding box center [526, 119] width 709 height 50
click at [404, 143] on p "1. OCR : In the initial step, OCR would be employed to digitize the physical do…" at bounding box center [526, 119] width 709 height 50
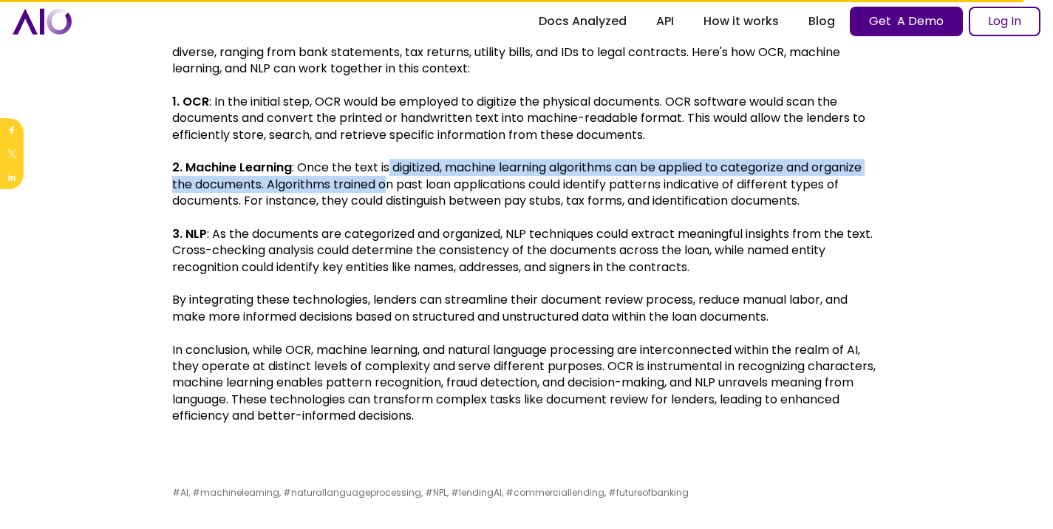
click at [387, 193] on p "2. Machine Learning : Once the text is digitized, machine learning algorithms c…" at bounding box center [526, 185] width 709 height 50
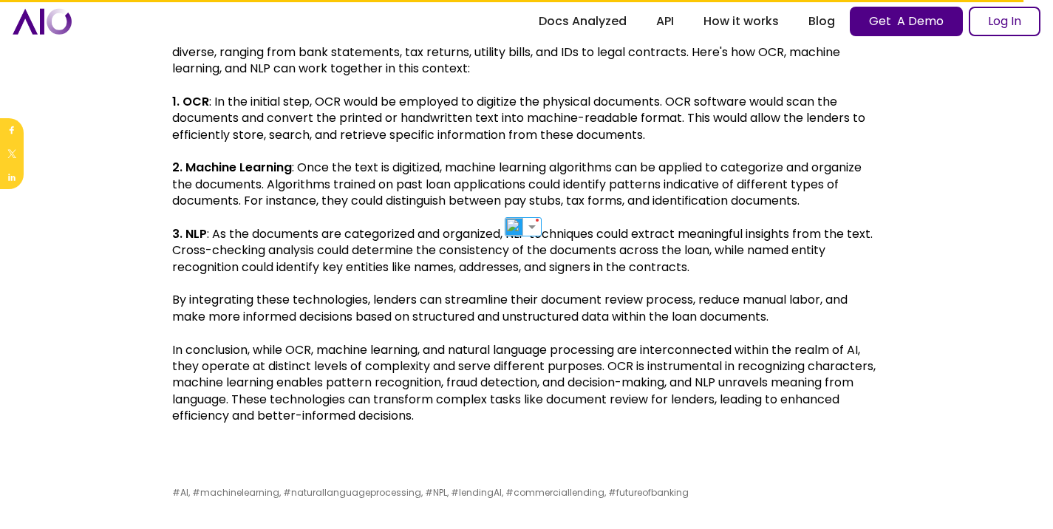
click at [759, 139] on p "1. OCR : In the initial step, OCR would be employed to digitize the physical do…" at bounding box center [526, 119] width 709 height 50
click at [754, 177] on p "2. Machine Learning : Once the text is digitized, machine learning algorithms c…" at bounding box center [526, 185] width 709 height 50
click at [748, 205] on img at bounding box center [753, 209] width 19 height 19
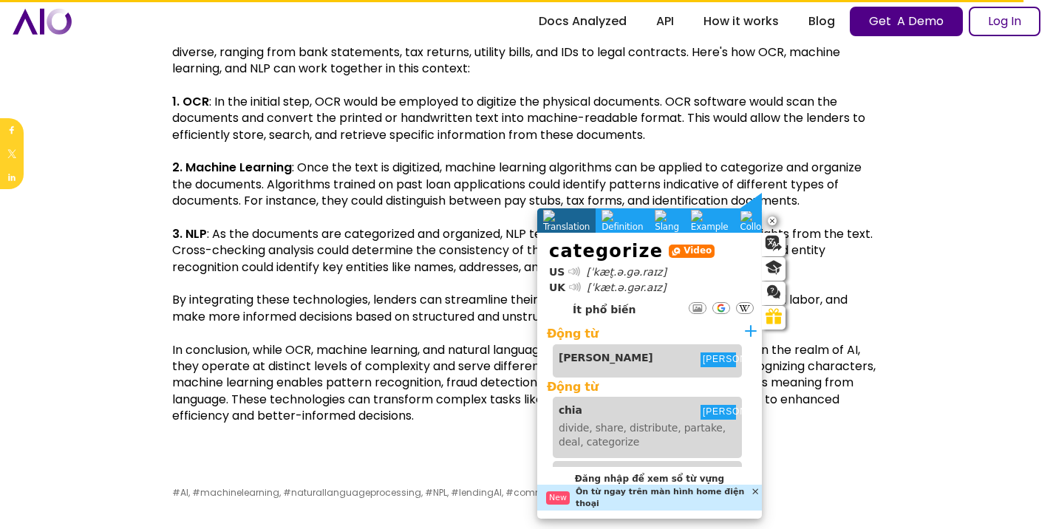
click at [572, 273] on div at bounding box center [574, 271] width 9 height 9
click at [399, 195] on p "2. Machine Learning : Once the text is digitized, machine learning algorithms c…" at bounding box center [526, 185] width 709 height 50
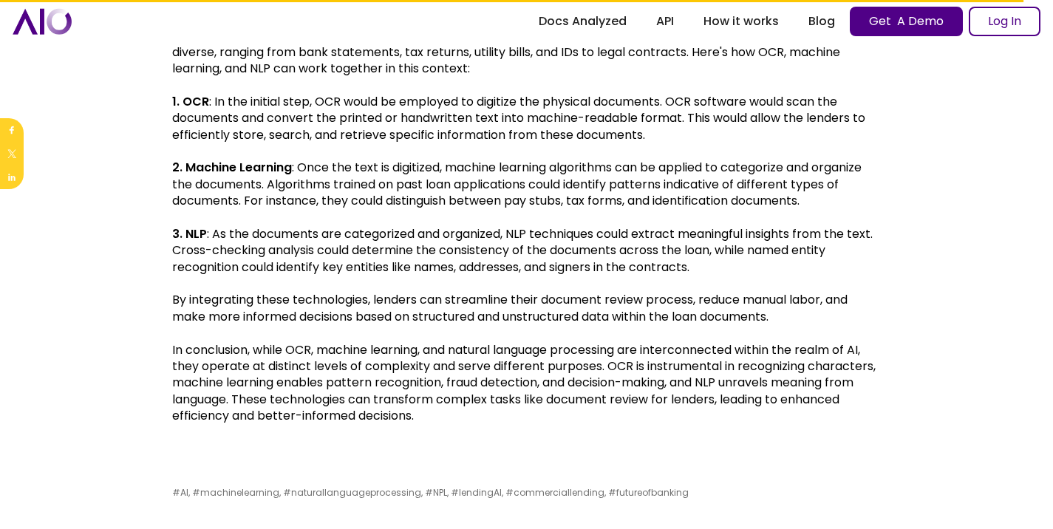
click at [556, 209] on p "2. Machine Learning : Once the text is digitized, machine learning algorithms c…" at bounding box center [526, 185] width 709 height 50
click at [548, 241] on img at bounding box center [543, 243] width 19 height 19
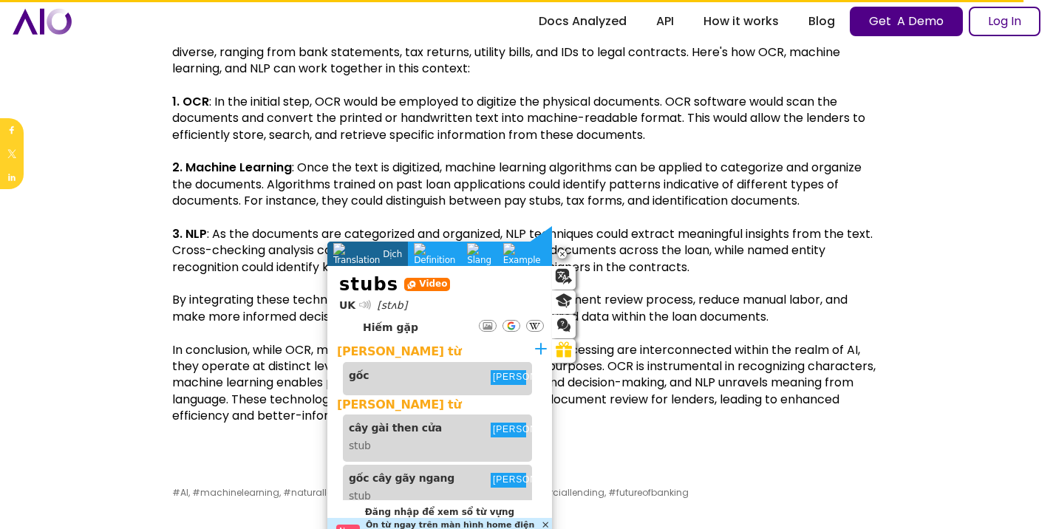
click at [362, 309] on icon at bounding box center [365, 305] width 12 height 16
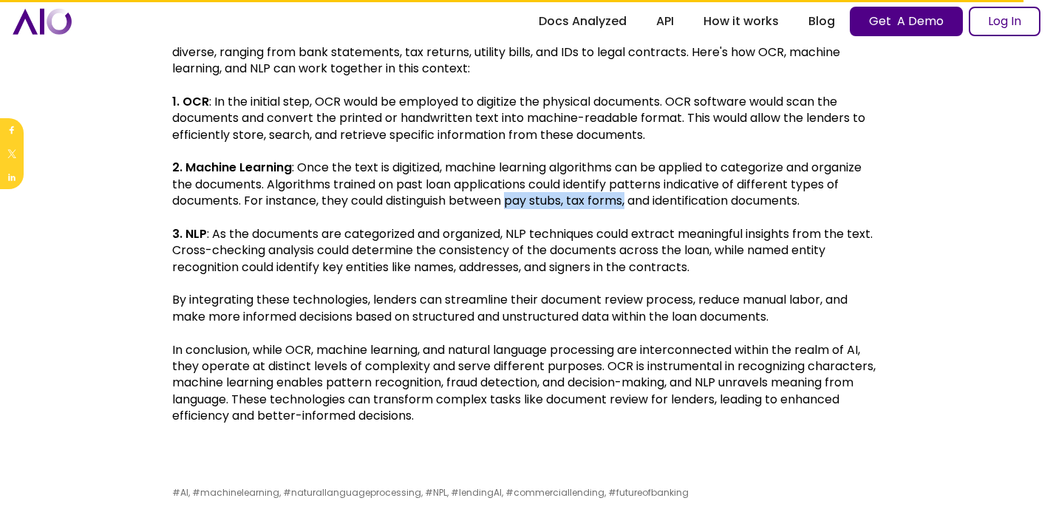
drag, startPoint x: 511, startPoint y: 214, endPoint x: 631, endPoint y: 216, distance: 119.7
click at [631, 209] on p "2. Machine Learning : Once the text is digitized, machine learning algorithms c…" at bounding box center [526, 185] width 709 height 50
click at [560, 242] on img at bounding box center [562, 243] width 19 height 19
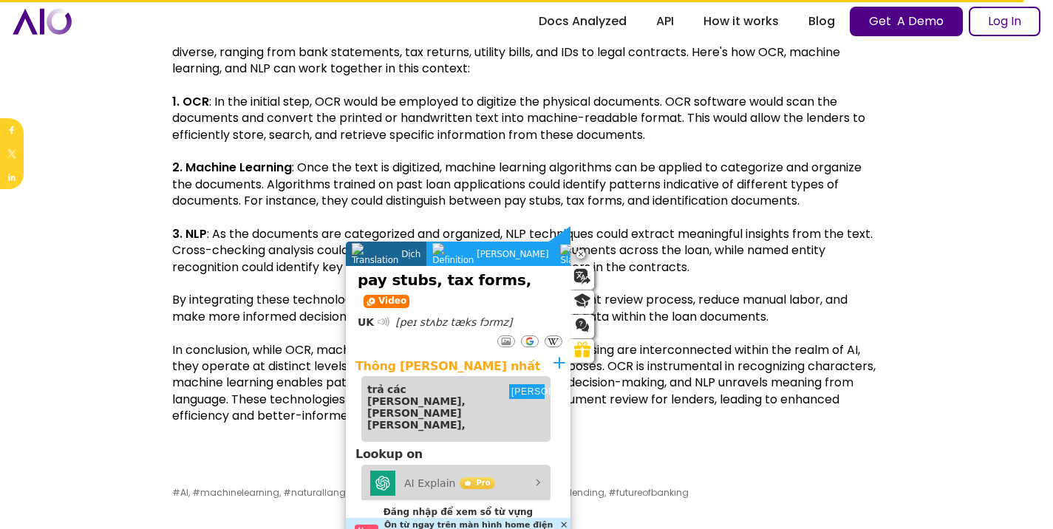
click at [383, 318] on div at bounding box center [384, 322] width 8 height 8
click at [380, 317] on div at bounding box center [384, 322] width 10 height 10
click at [649, 268] on p "3. NLP : As the documents are categorized and organized, NLP techniques could e…" at bounding box center [526, 251] width 709 height 50
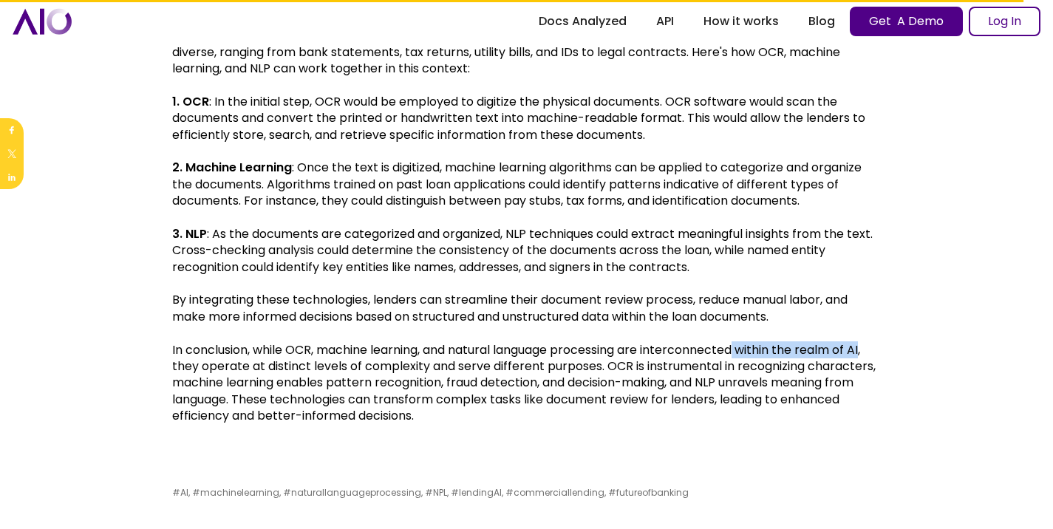
drag, startPoint x: 746, startPoint y: 369, endPoint x: 871, endPoint y: 367, distance: 125.7
click at [871, 367] on p "In conclusion, while OCR, machine learning, and natural language processing are…" at bounding box center [526, 383] width 709 height 83
click at [798, 392] on img at bounding box center [800, 392] width 19 height 19
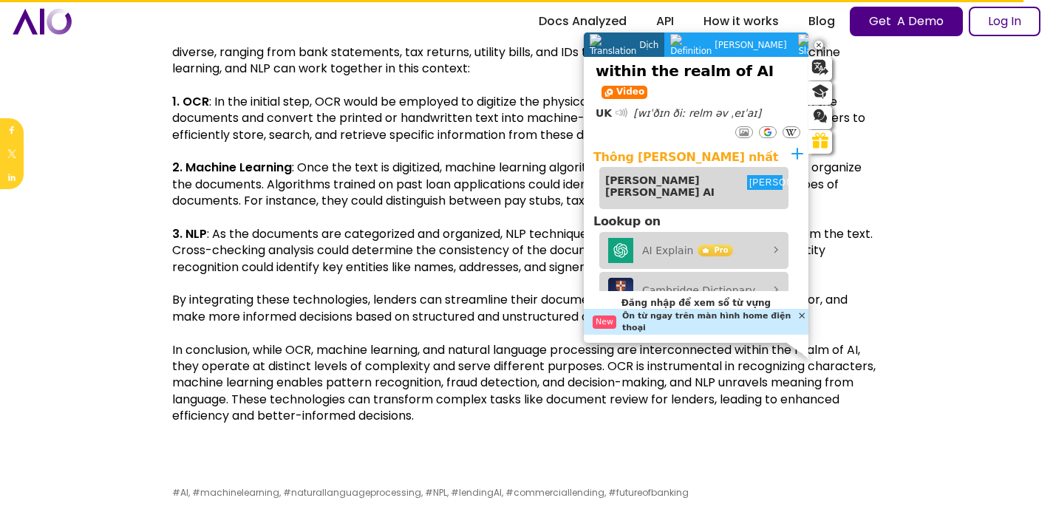
click at [619, 109] on div at bounding box center [621, 113] width 9 height 9
click at [620, 105] on icon at bounding box center [622, 113] width 12 height 16
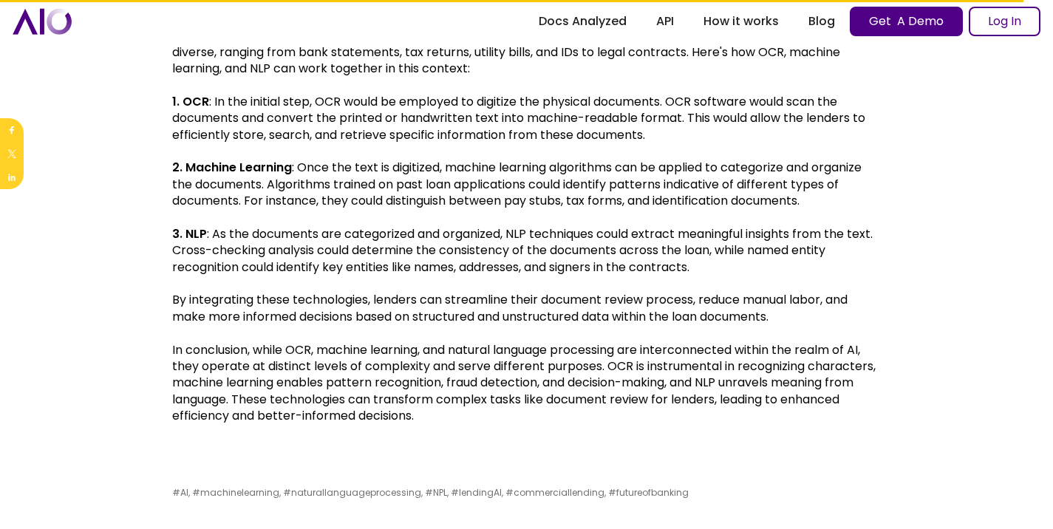
click at [782, 418] on p "In conclusion, while OCR, machine learning, and natural language processing are…" at bounding box center [526, 383] width 709 height 83
click at [741, 400] on p "In conclusion, while OCR, machine learning, and natural language processing are…" at bounding box center [526, 383] width 709 height 83
click at [739, 425] on p "In conclusion, while OCR, machine learning, and natural language processing are…" at bounding box center [526, 383] width 709 height 83
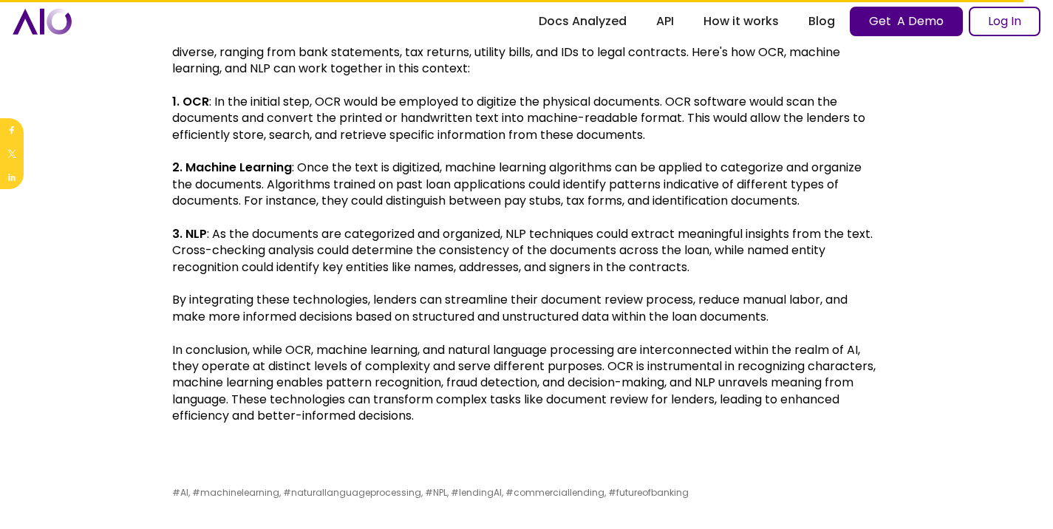
click at [743, 396] on p "In conclusion, while OCR, machine learning, and natural language processing are…" at bounding box center [526, 383] width 709 height 83
click at [747, 427] on img at bounding box center [748, 424] width 19 height 19
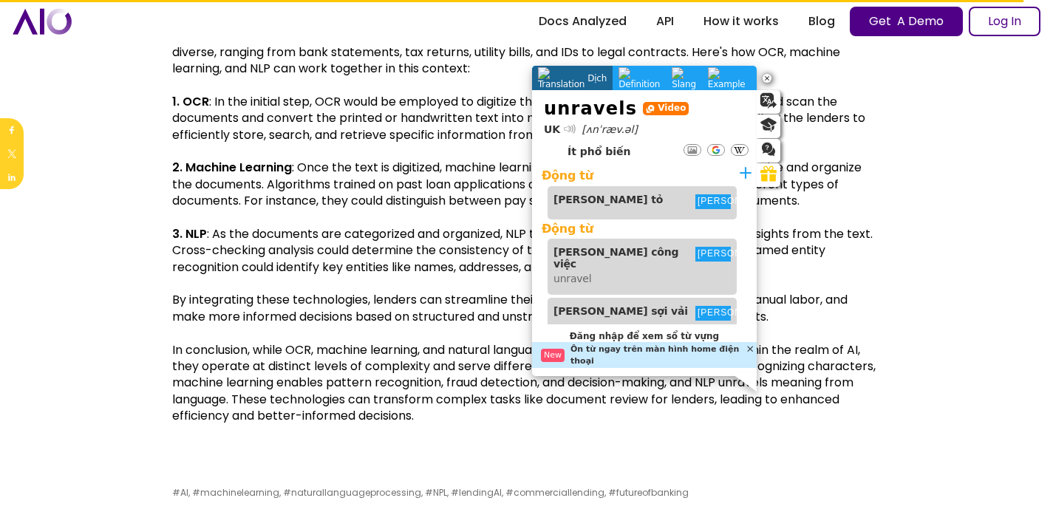
click at [565, 132] on div at bounding box center [569, 128] width 9 height 9
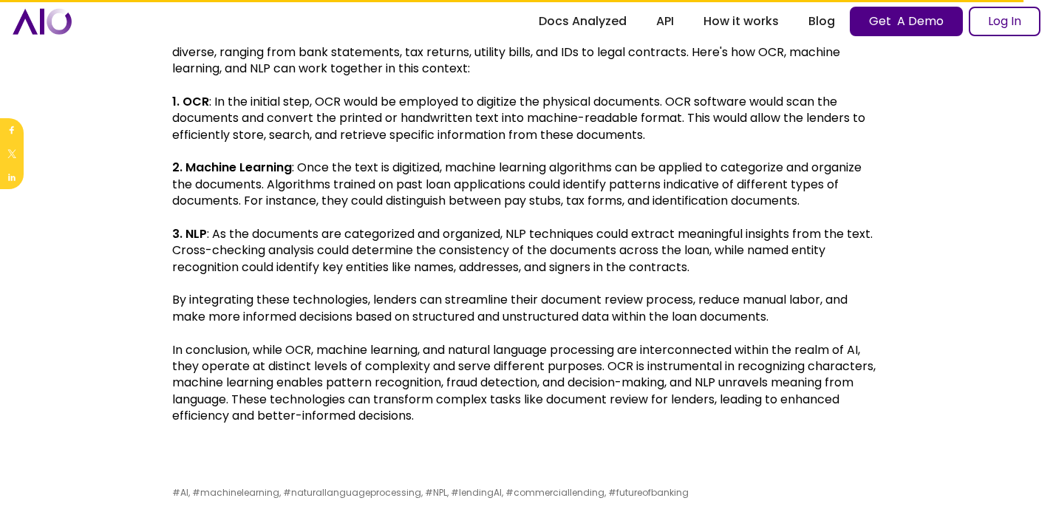
click at [400, 196] on p "2. Machine Learning : Once the text is digitized, machine learning algorithms c…" at bounding box center [526, 185] width 709 height 50
